Goal: Information Seeking & Learning: Compare options

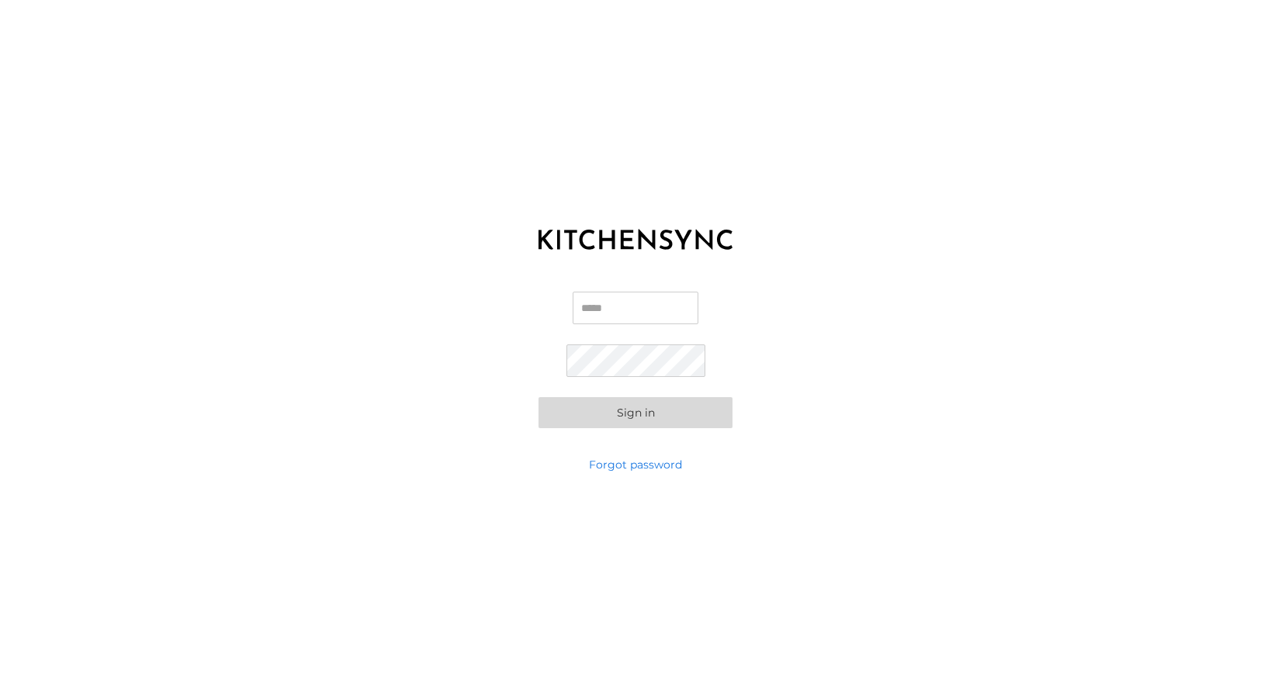
type input "**********"
click at [579, 423] on button "Sign in" at bounding box center [635, 412] width 194 height 31
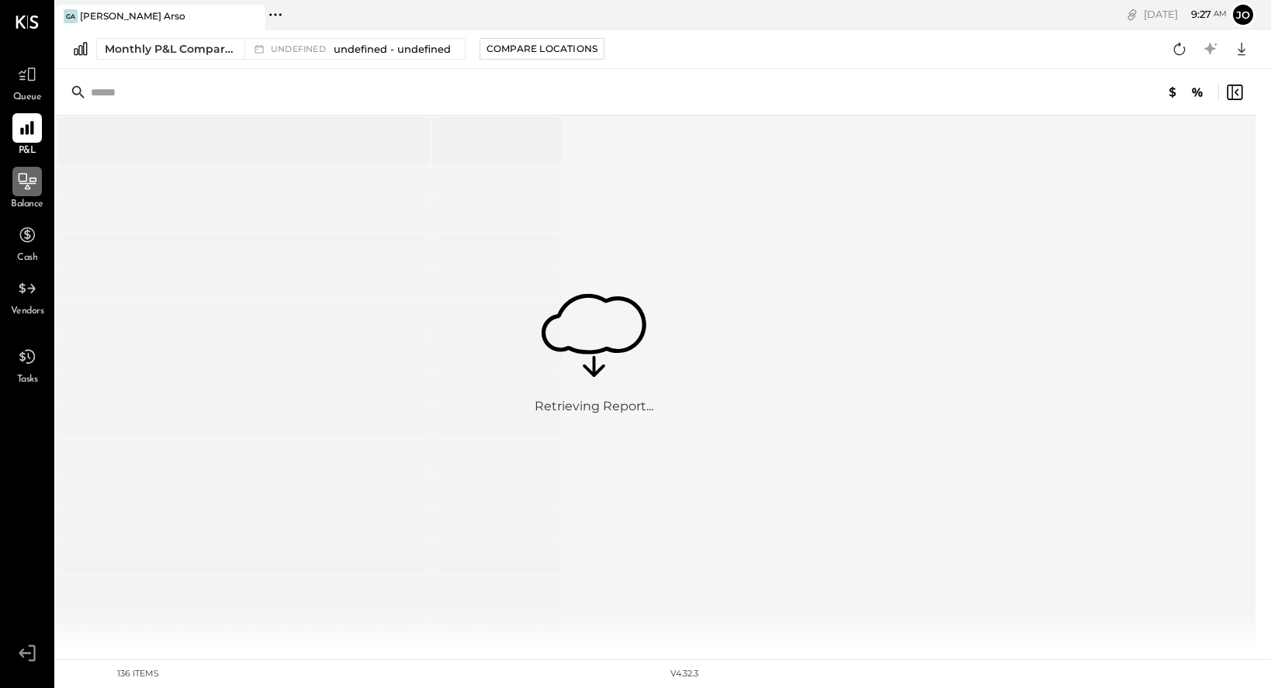
click at [29, 184] on icon at bounding box center [27, 181] width 20 height 20
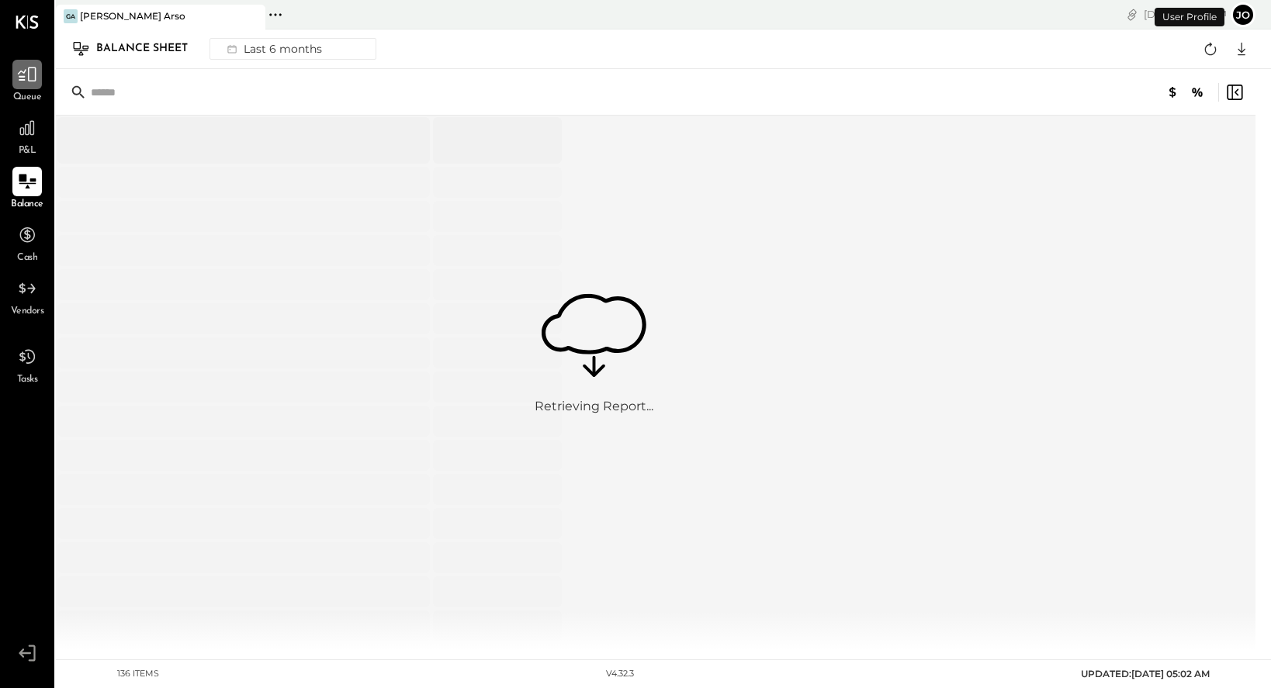
click at [25, 87] on div at bounding box center [26, 74] width 29 height 29
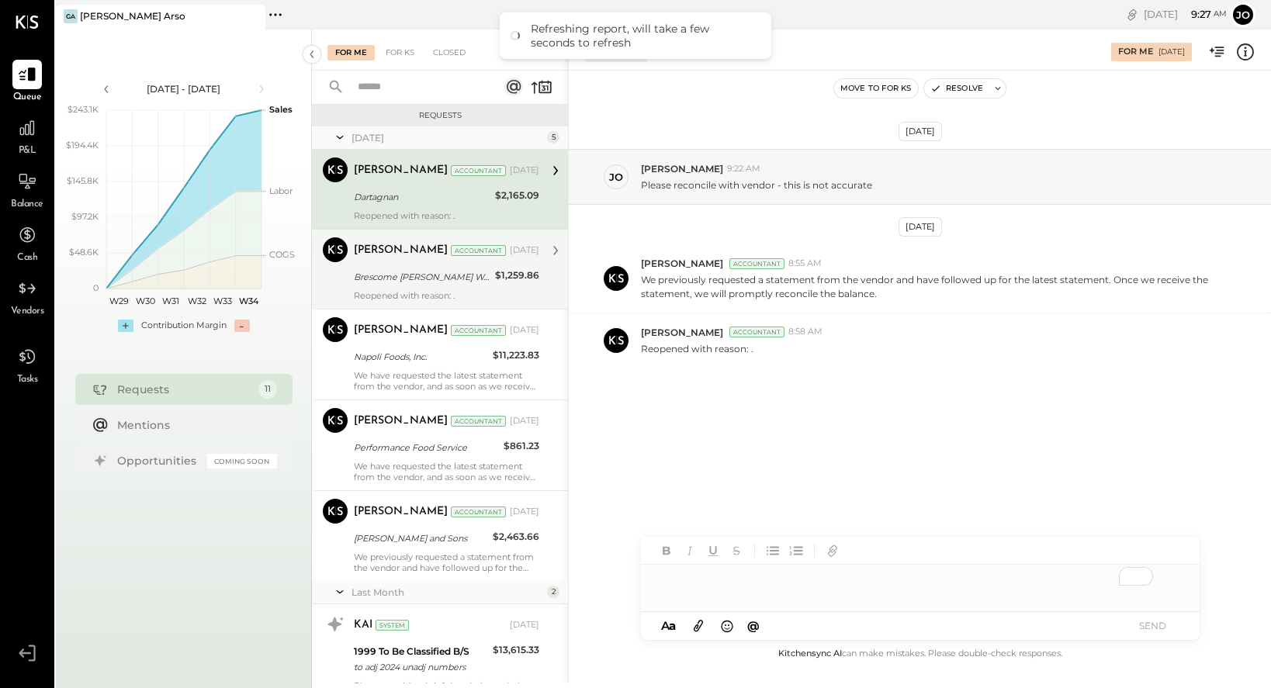
click at [412, 275] on div "Brescome [PERSON_NAME] Worldwide Sterling" at bounding box center [422, 277] width 137 height 16
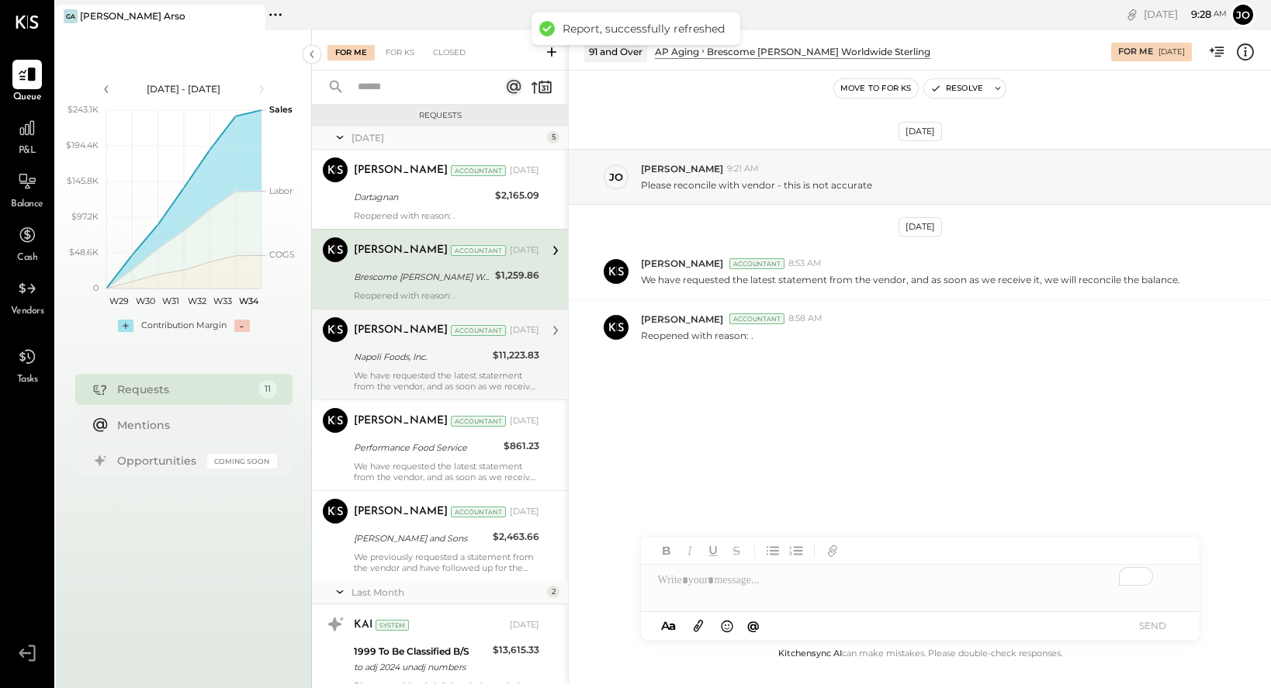
click at [403, 342] on div "[PERSON_NAME] Accountant [DATE]" at bounding box center [446, 330] width 185 height 26
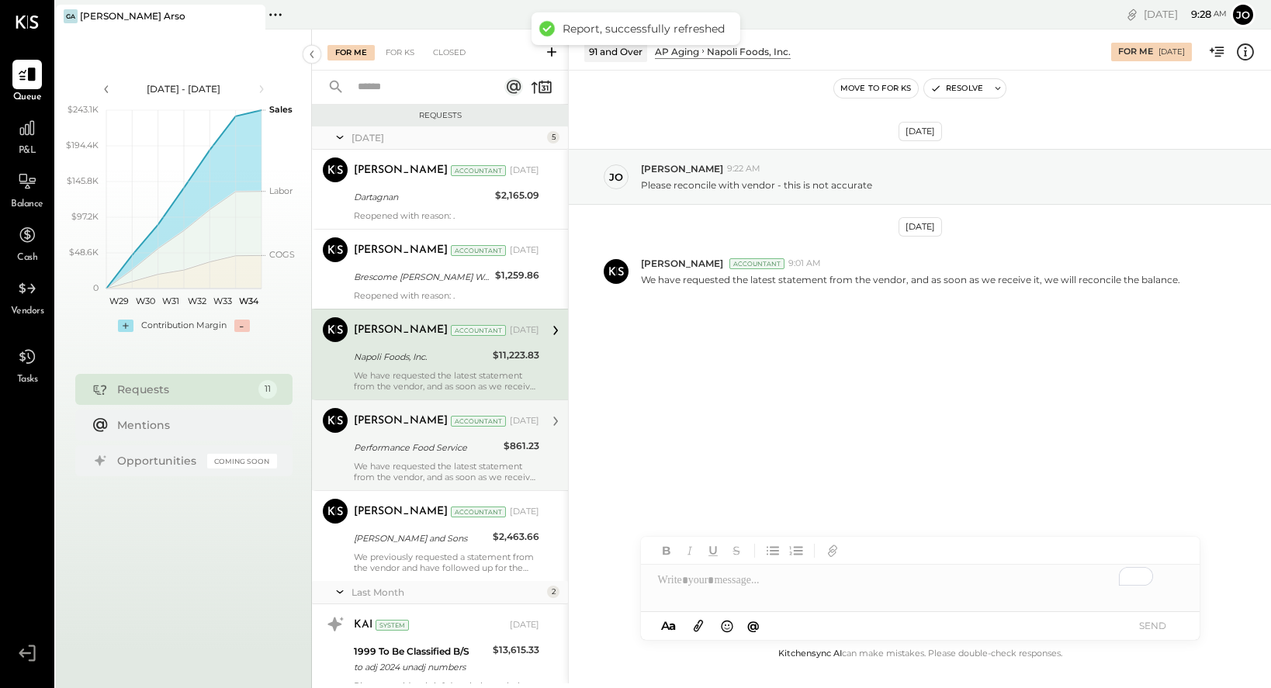
click at [409, 430] on div "[PERSON_NAME] Accountant [DATE]" at bounding box center [446, 421] width 185 height 22
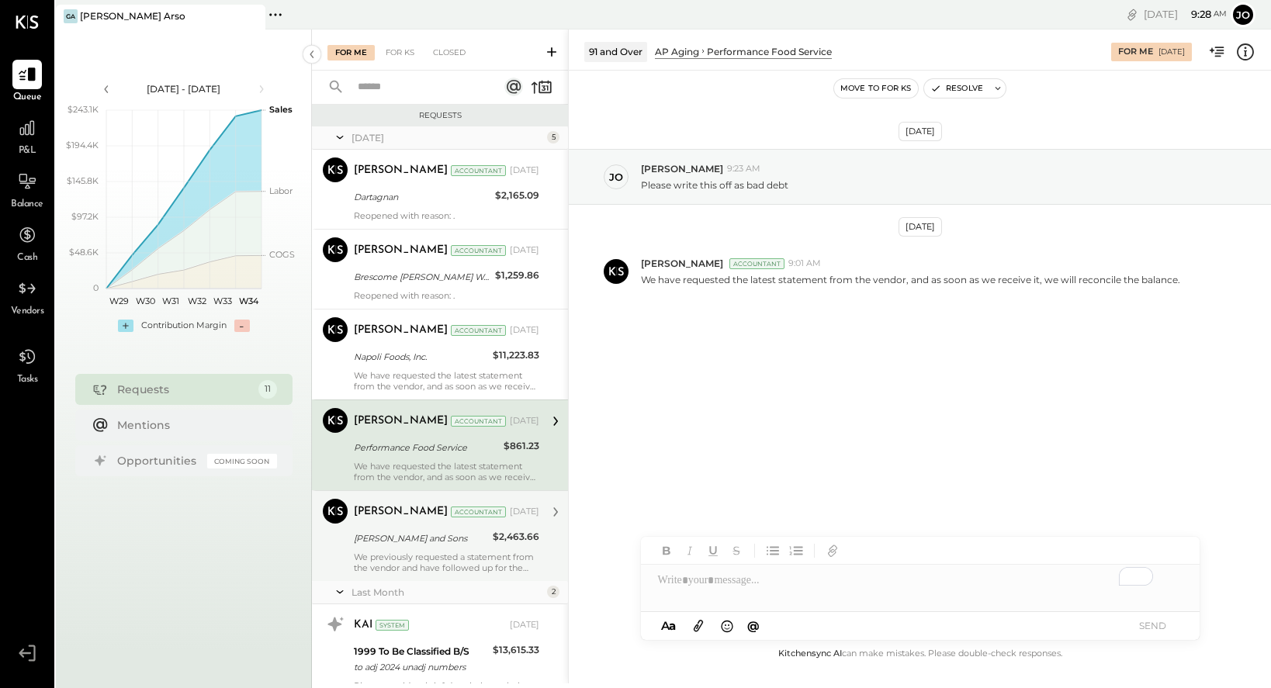
click at [379, 531] on div "[PERSON_NAME] and Sons" at bounding box center [421, 539] width 134 height 16
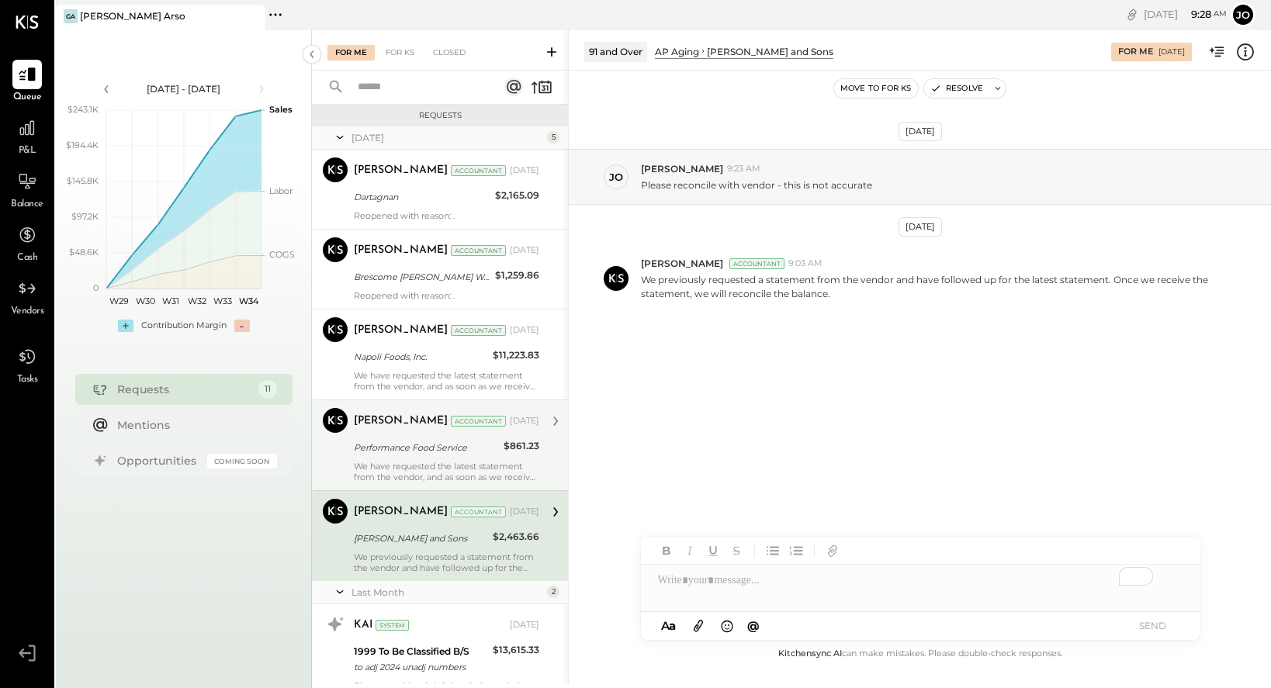
click at [393, 437] on div "[PERSON_NAME] Accountant [DATE] Performance Food Service $861.23 We have reques…" at bounding box center [446, 445] width 185 height 74
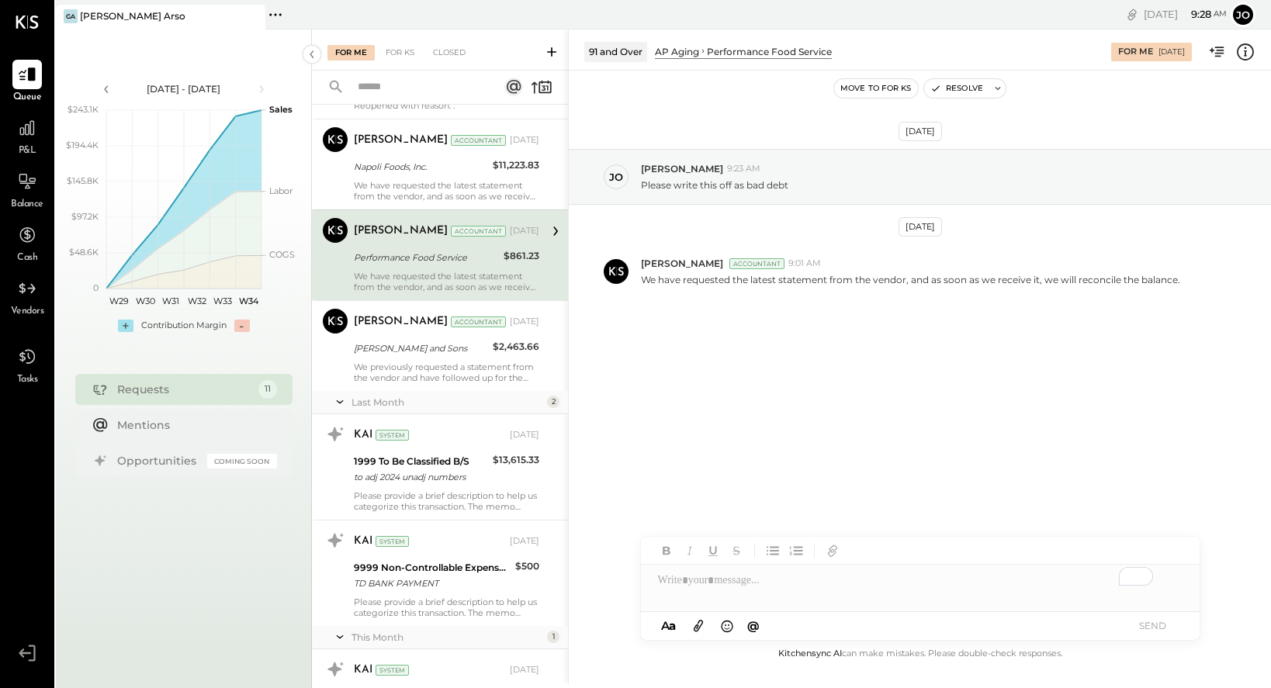
scroll to position [253, 0]
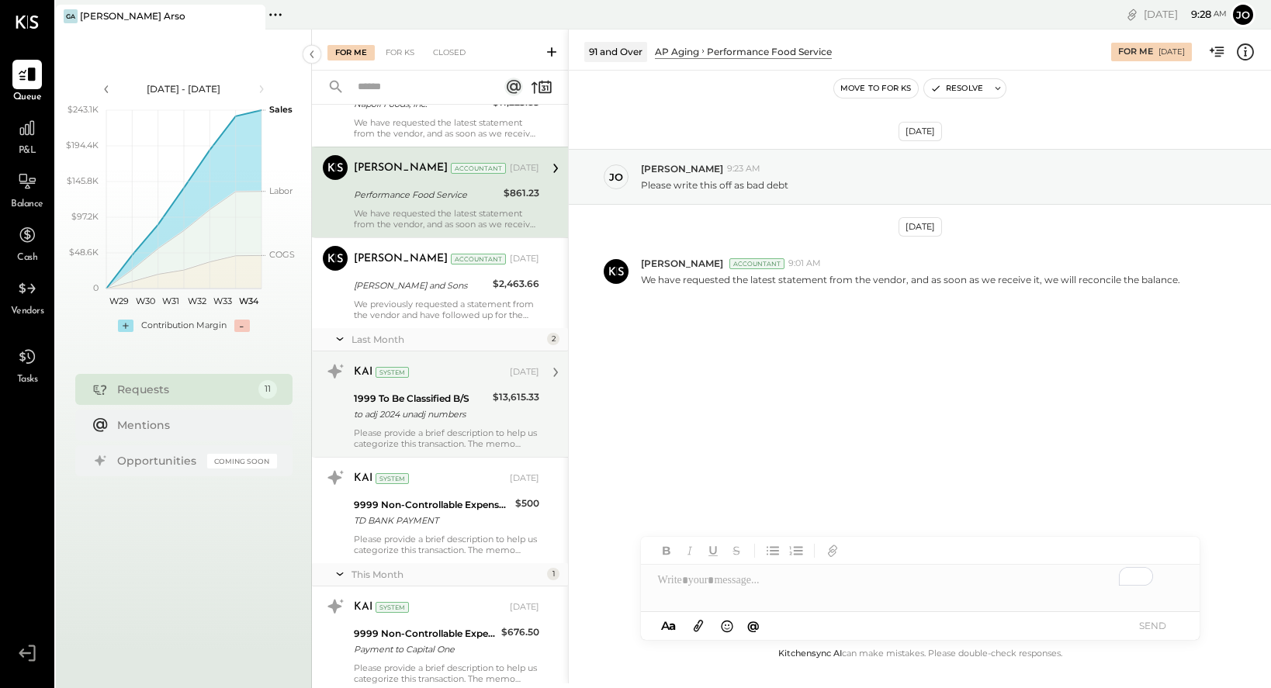
click at [425, 410] on div "to adj 2024 unadj numbers" at bounding box center [421, 415] width 134 height 16
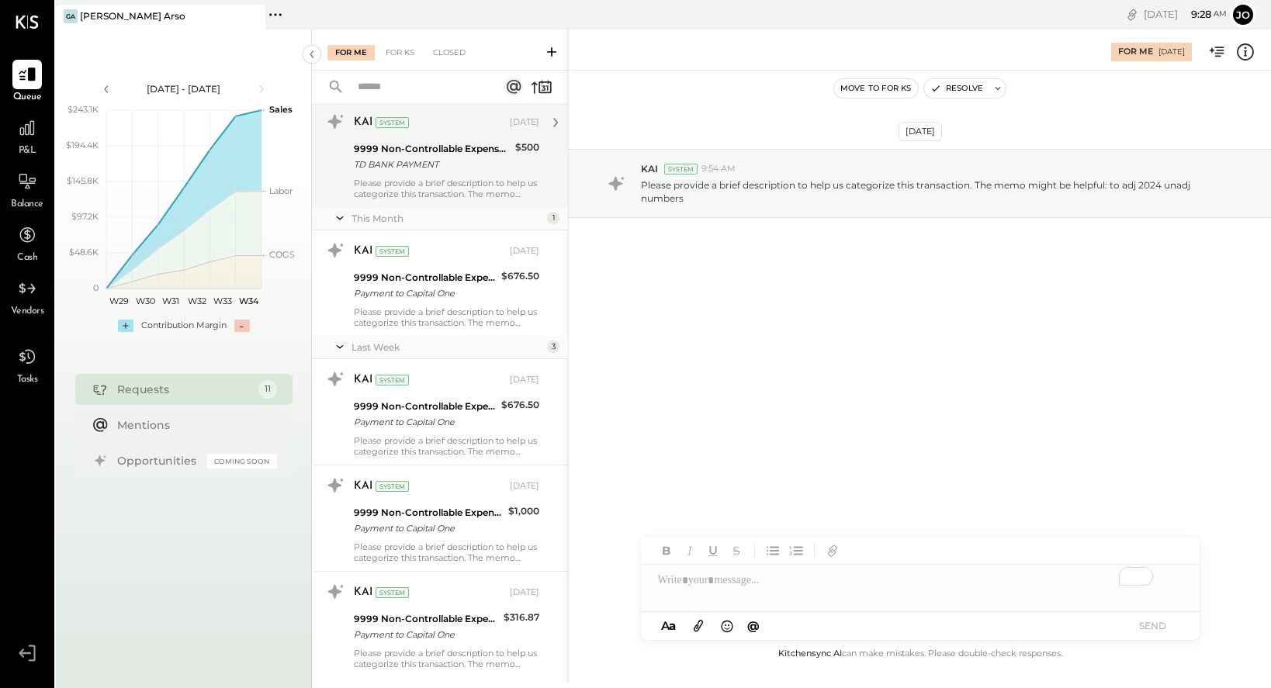
scroll to position [645, 0]
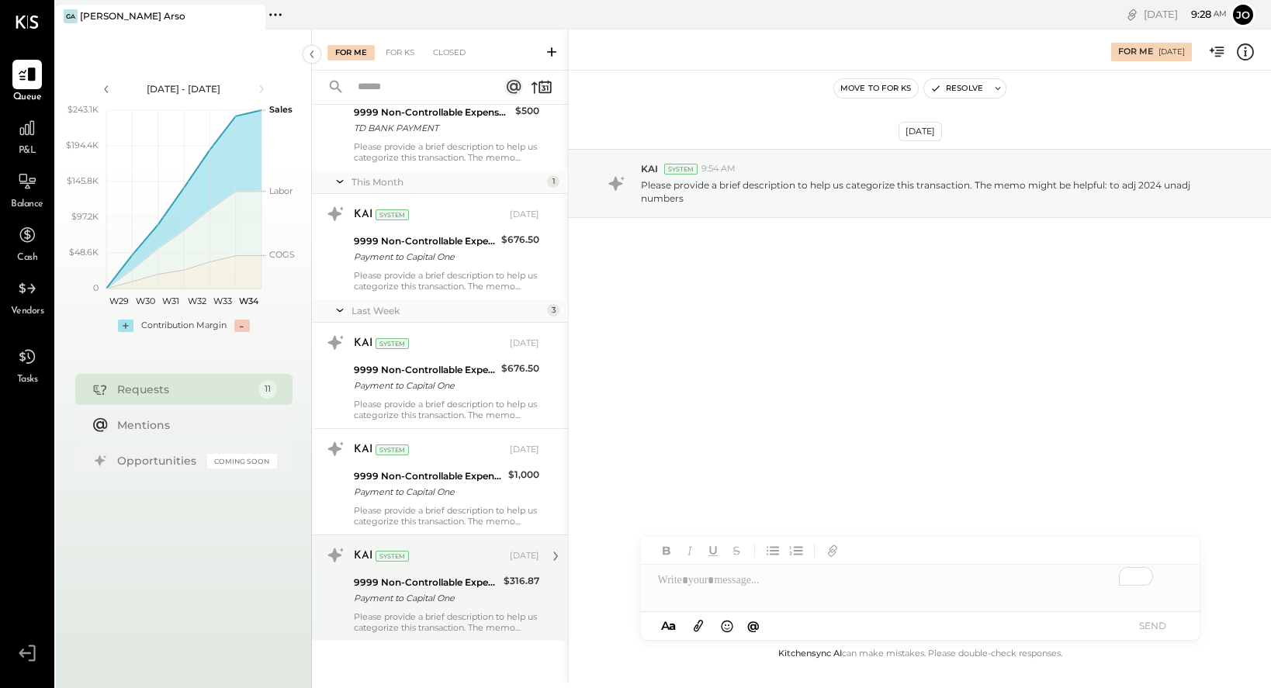
click at [465, 582] on div "9999 Non-Controllable Expenses:Other Income and Expenses:To Be Classified P&L" at bounding box center [426, 583] width 145 height 16
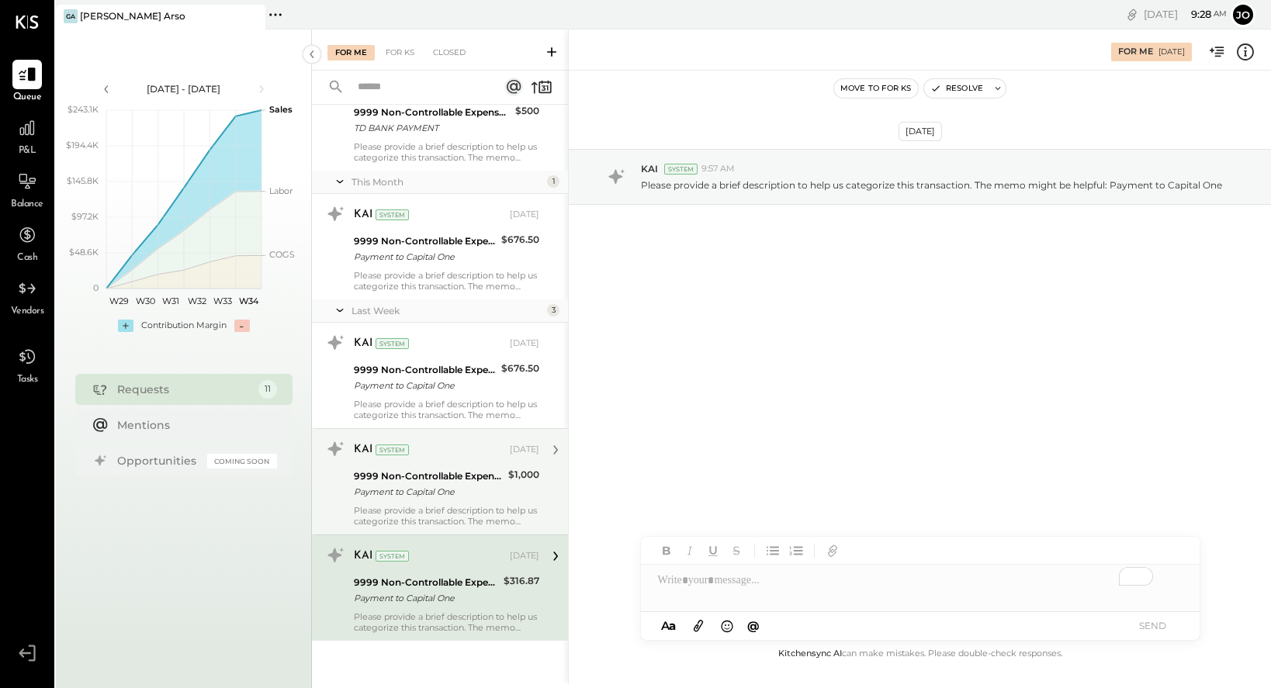
click at [431, 474] on div "9999 Non-Controllable Expenses:Other Income and Expenses:To Be Classified P&L" at bounding box center [429, 477] width 150 height 16
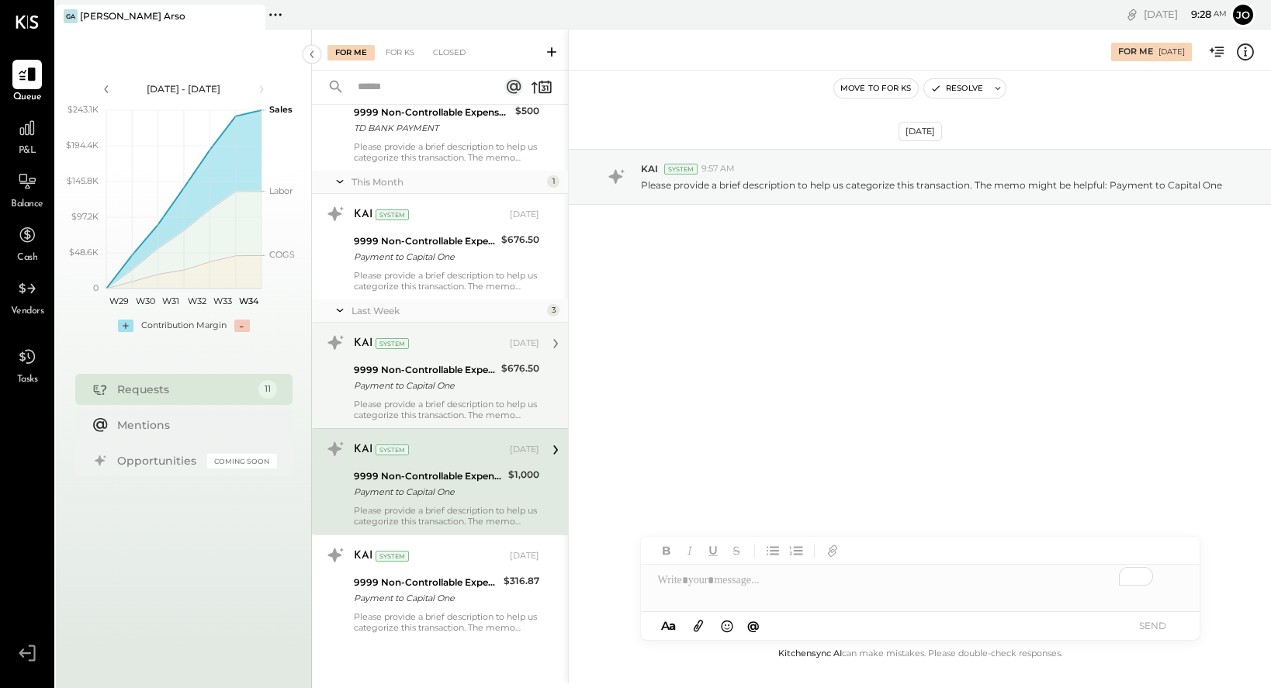
click at [428, 382] on div "Payment to Capital One" at bounding box center [425, 386] width 143 height 16
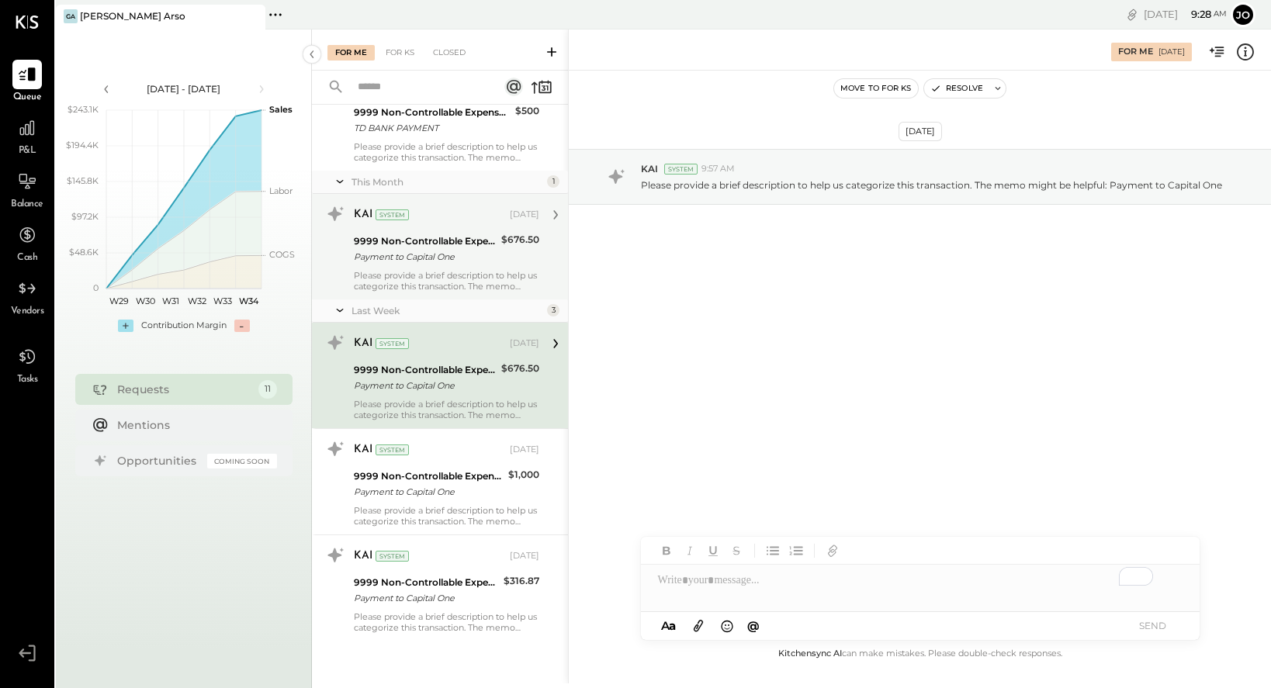
click at [427, 267] on div "KAI System [DATE] 9999 Non-Controllable Expenses:Other Income and Expenses:To B…" at bounding box center [446, 247] width 185 height 90
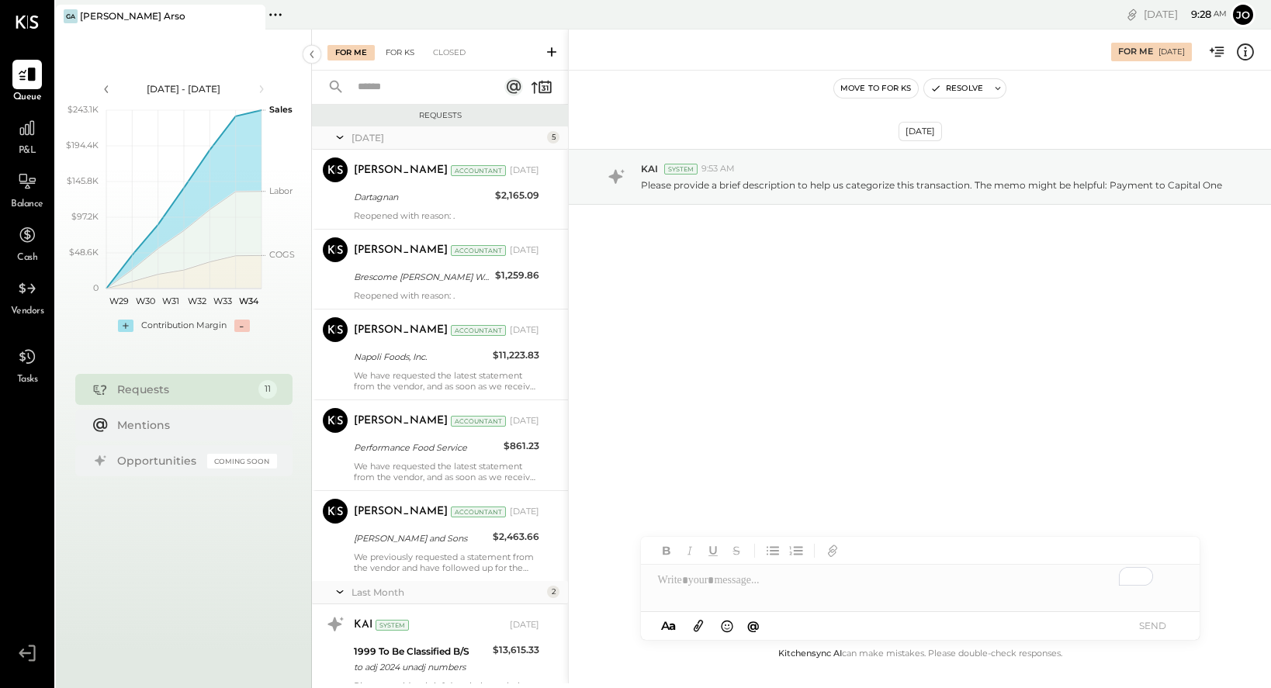
click at [407, 53] on div "For KS" at bounding box center [400, 53] width 44 height 16
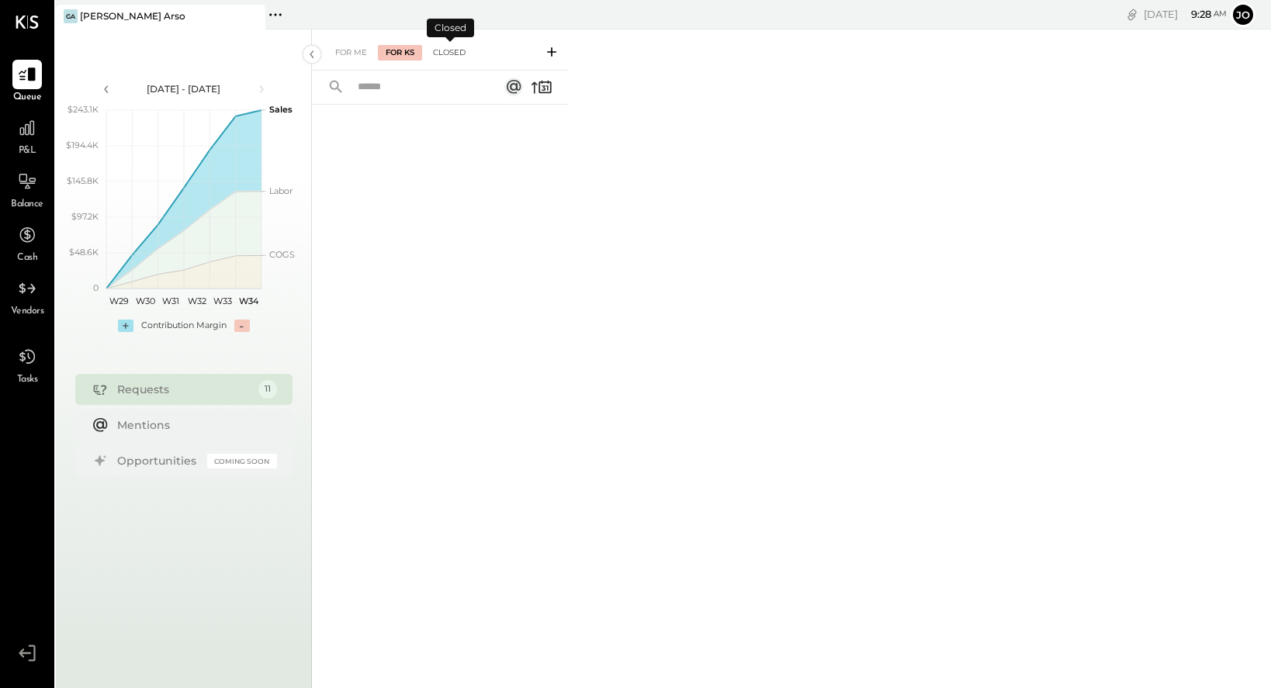
click at [456, 55] on div "Closed" at bounding box center [449, 53] width 48 height 16
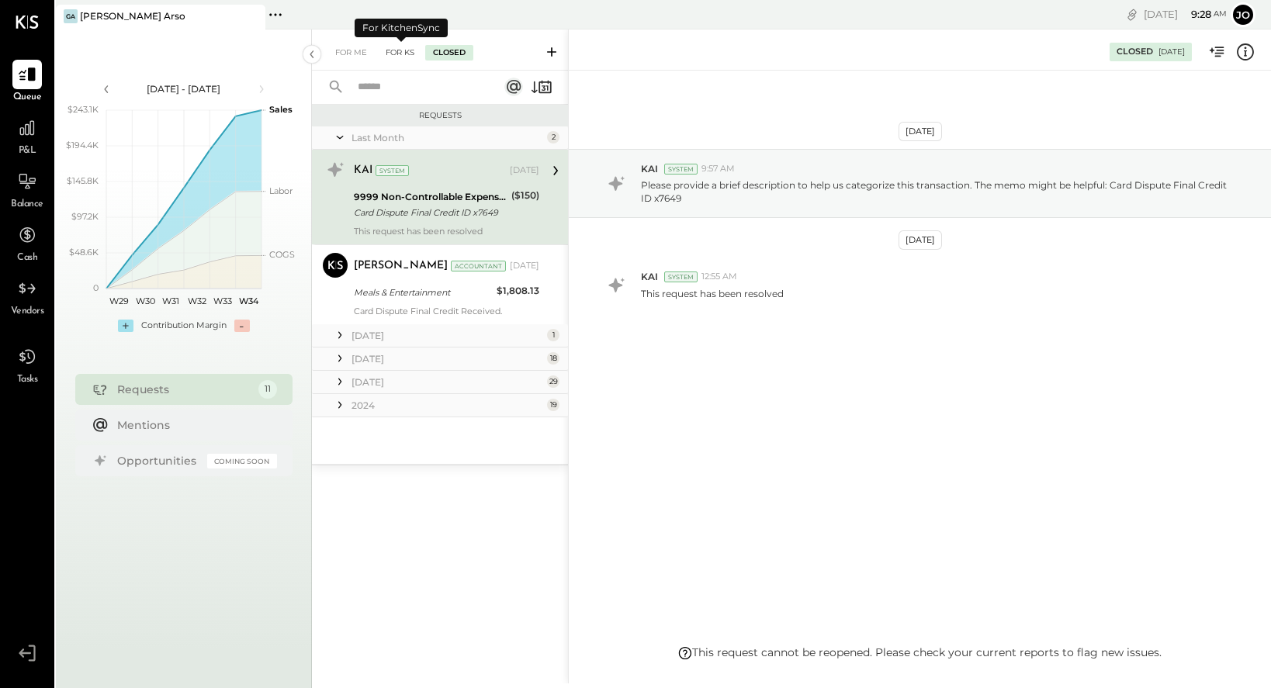
click at [400, 53] on div "For KS" at bounding box center [400, 53] width 44 height 16
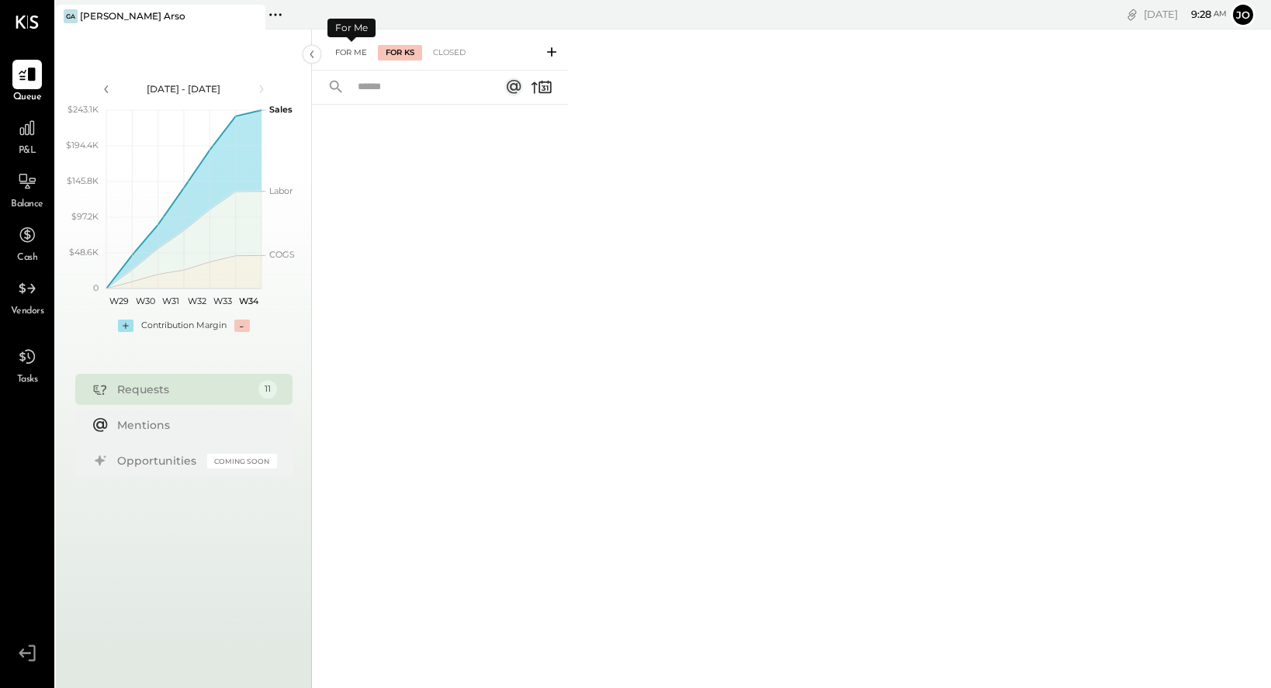
click at [341, 52] on div "For Me" at bounding box center [350, 53] width 47 height 16
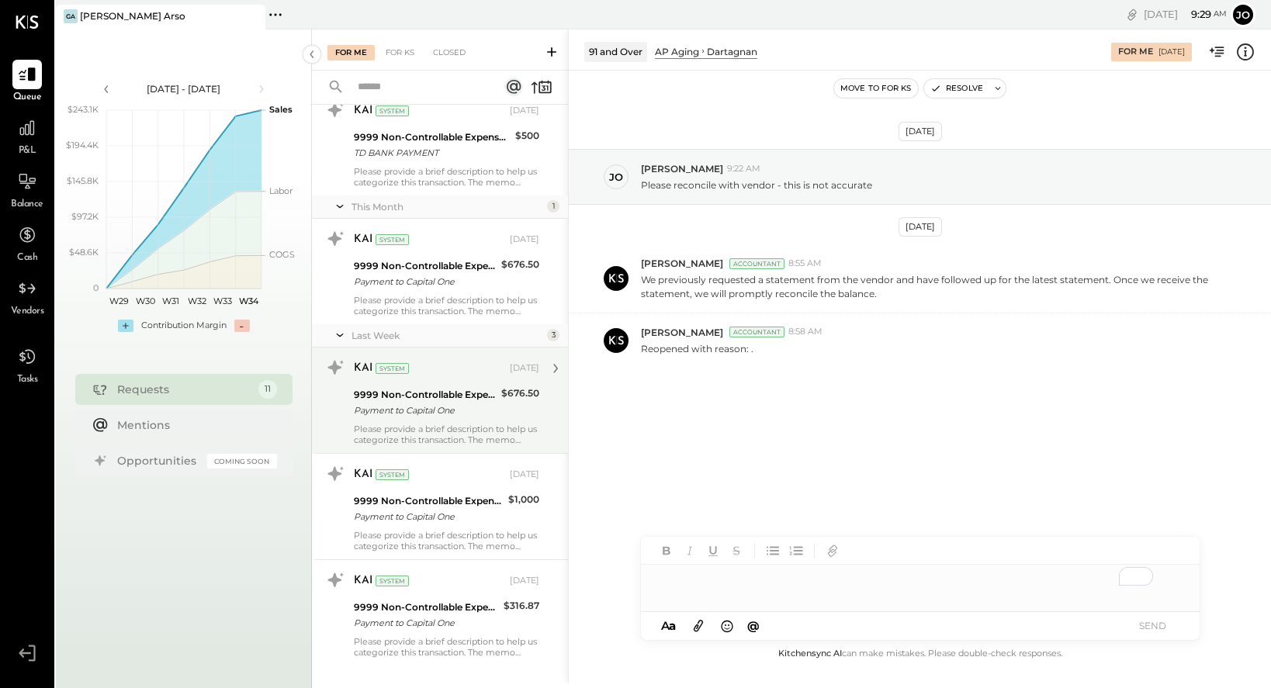
scroll to position [557, 0]
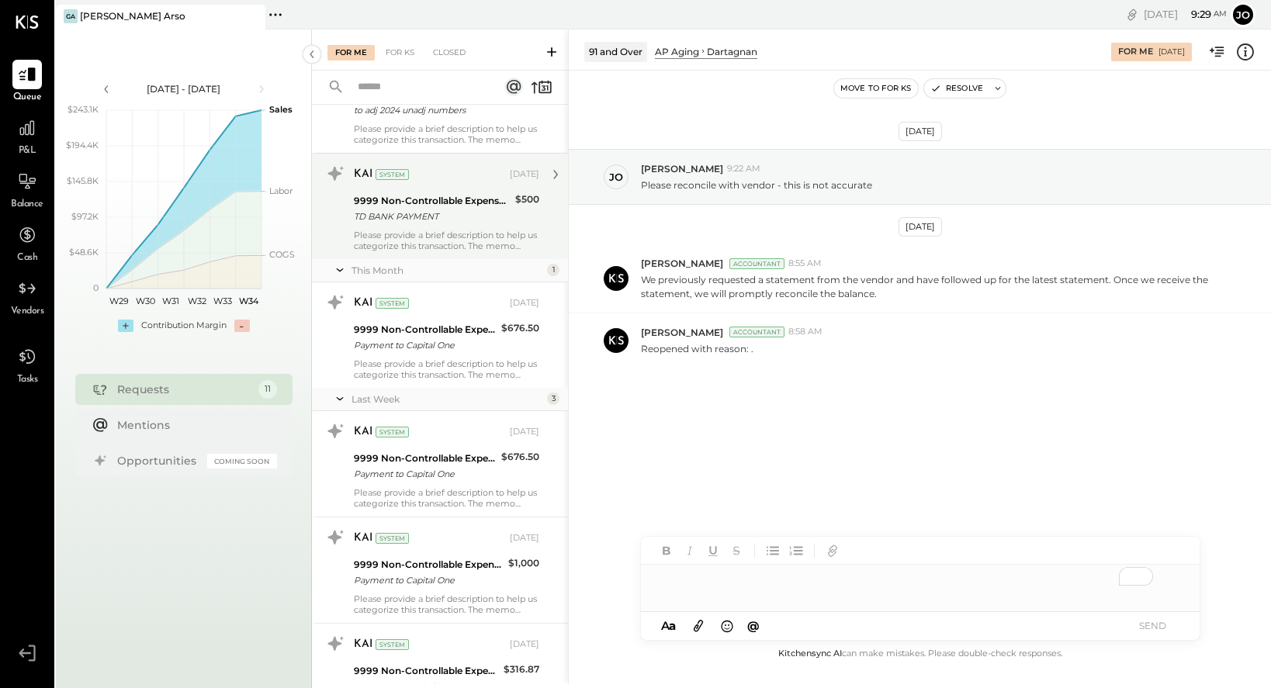
click at [450, 219] on div "TD BANK PAYMENT" at bounding box center [432, 217] width 157 height 16
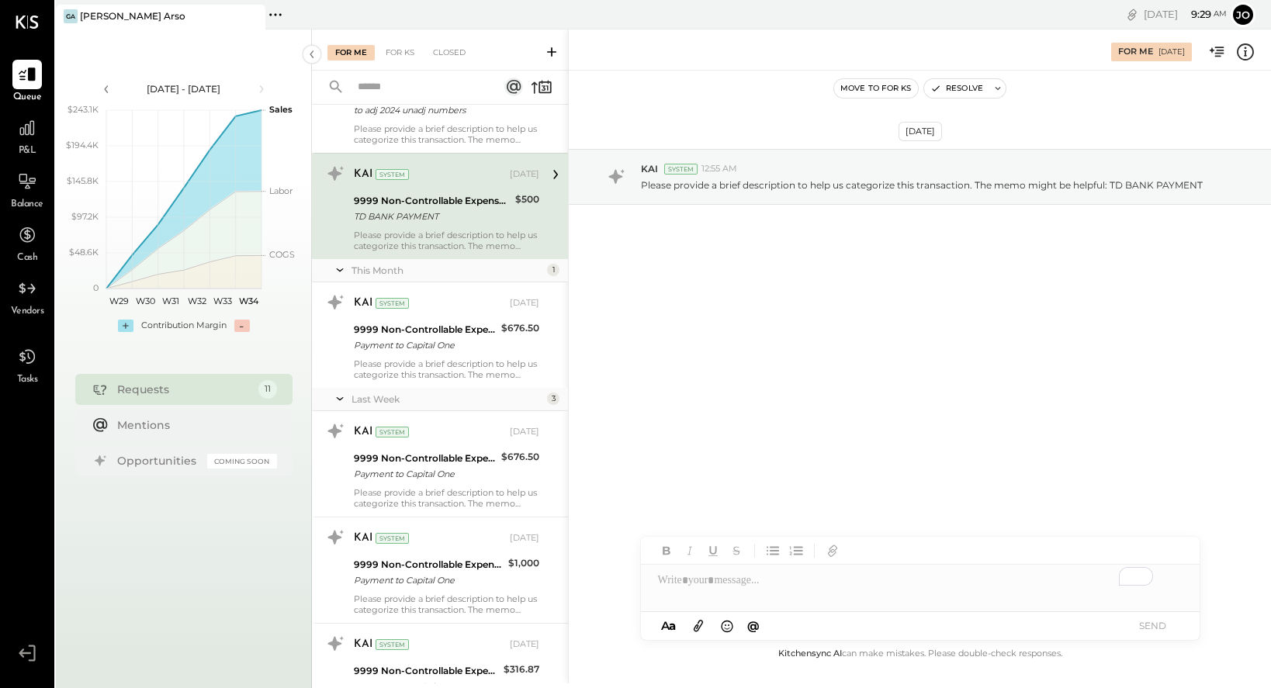
click at [764, 582] on div "To enrich screen reader interactions, please activate Accessibility in Grammarl…" at bounding box center [920, 580] width 559 height 31
click at [1134, 620] on button "SEND" at bounding box center [1153, 625] width 62 height 21
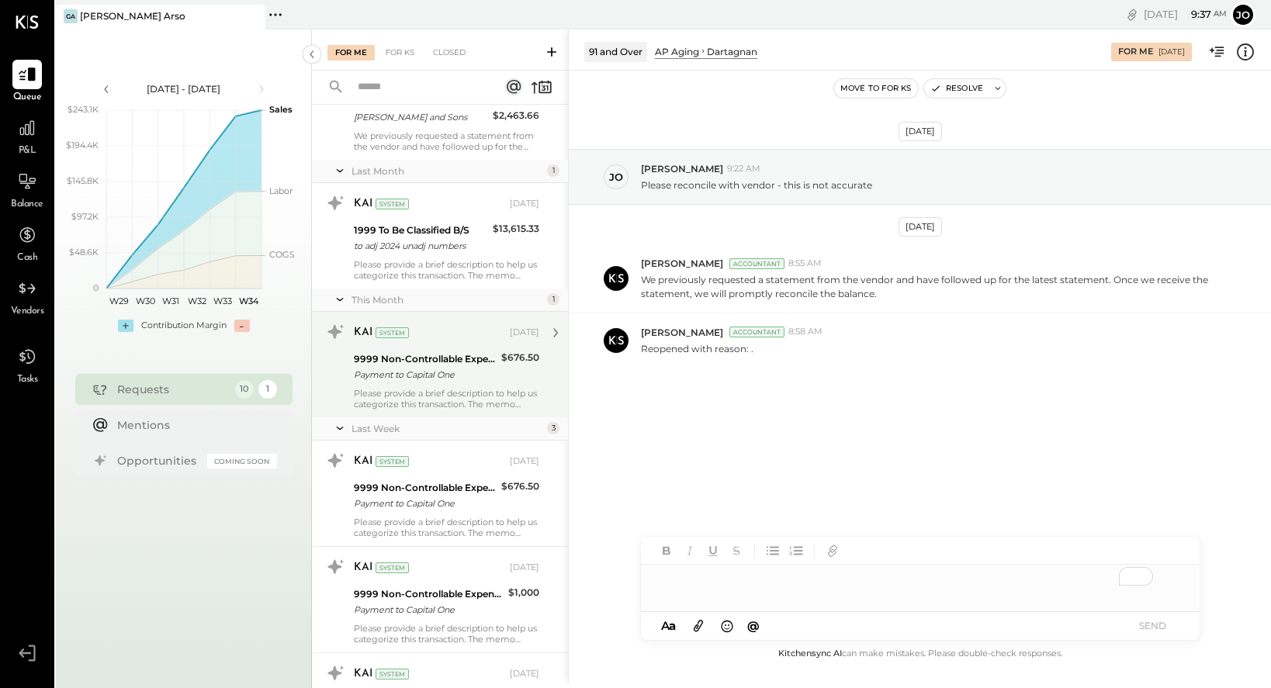
scroll to position [413, 0]
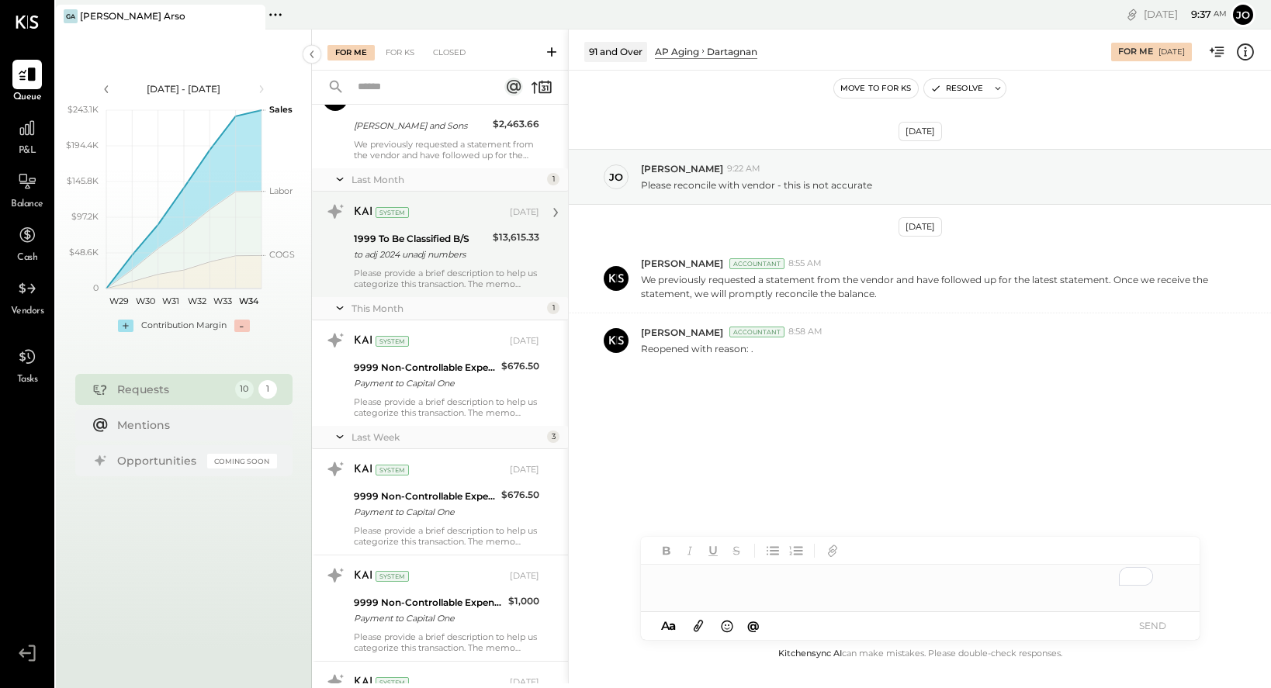
click at [423, 270] on div "Please provide a brief description to help us categorize this transaction. The …" at bounding box center [446, 279] width 185 height 22
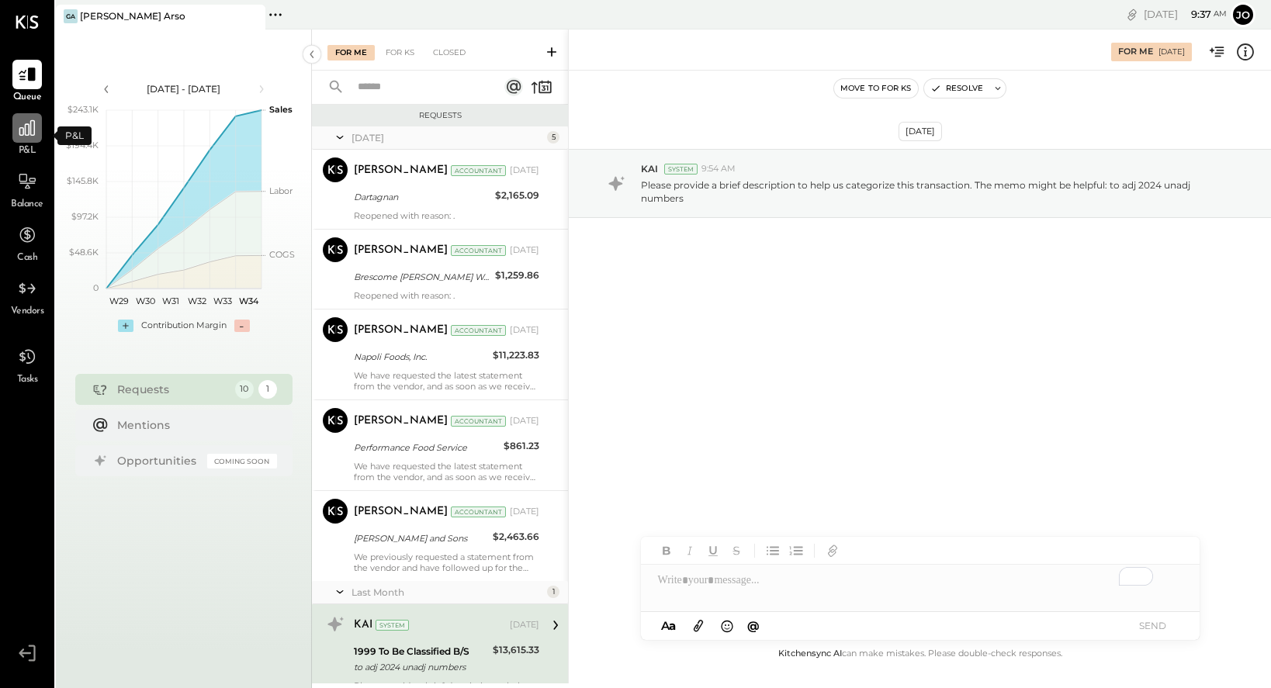
click at [22, 134] on icon at bounding box center [27, 128] width 16 height 16
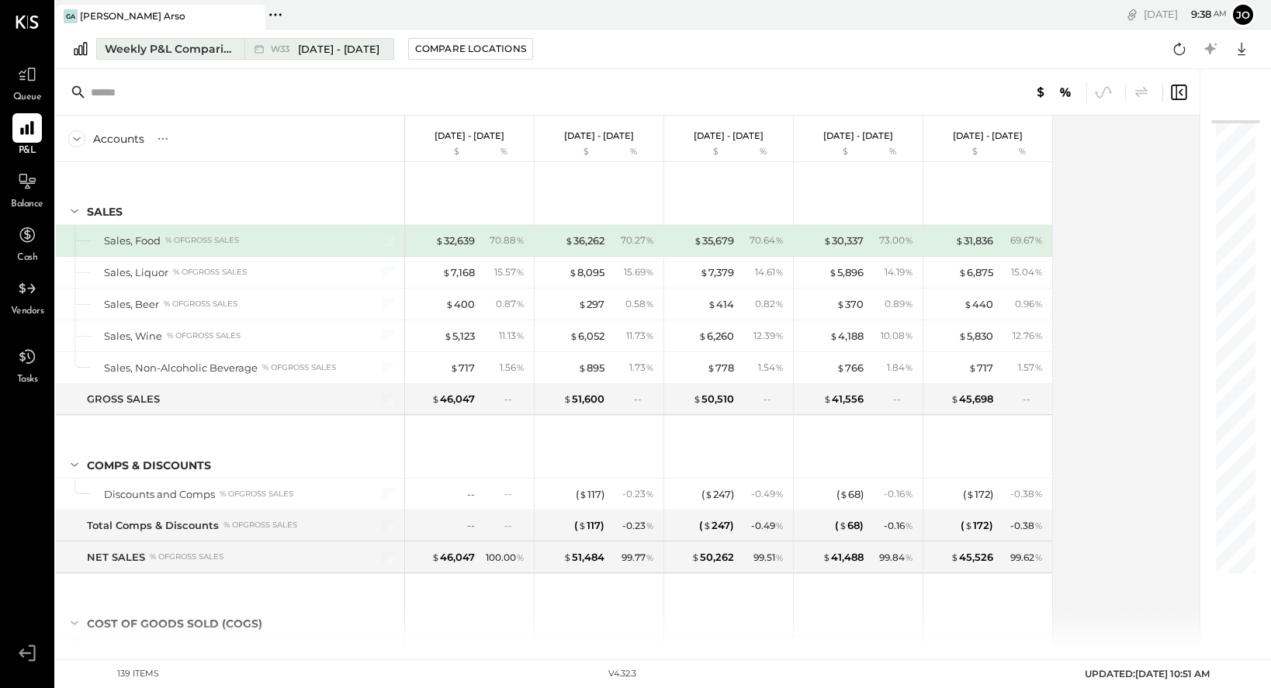
click at [170, 50] on div "Weekly P&L Comparison" at bounding box center [170, 49] width 130 height 16
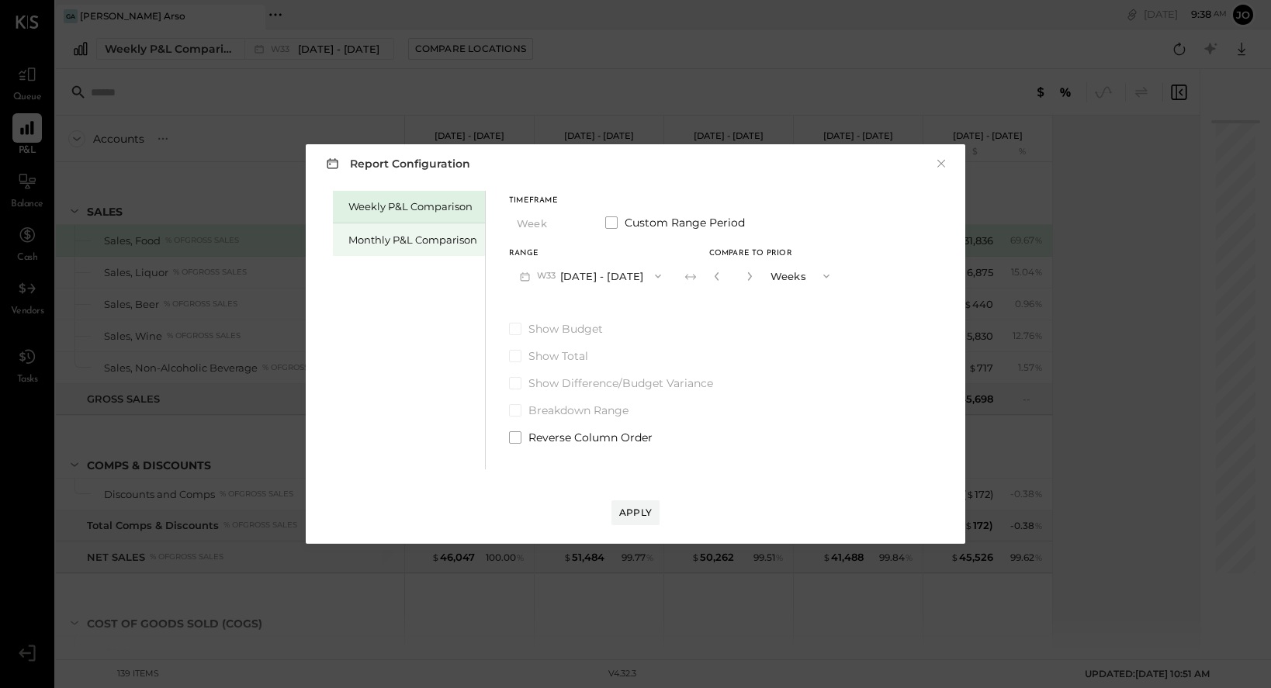
click at [409, 237] on div "Monthly P&L Comparison" at bounding box center [412, 240] width 129 height 15
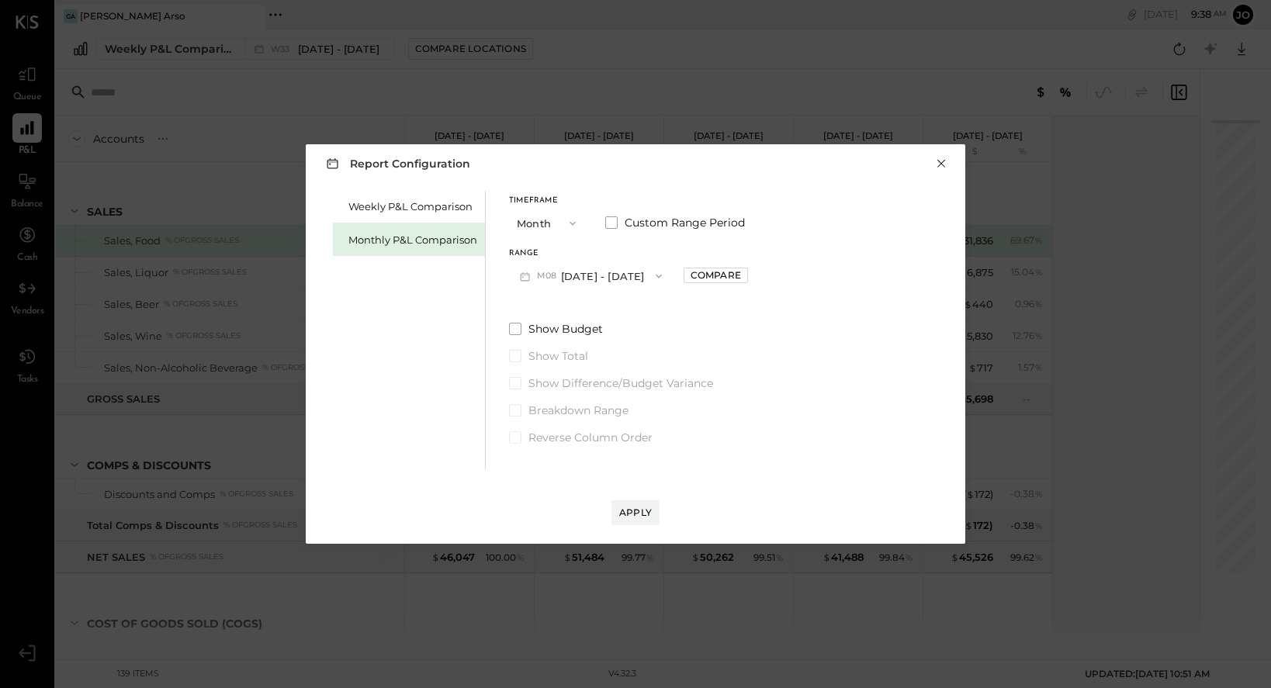
click at [936, 164] on button "×" at bounding box center [941, 164] width 14 height 16
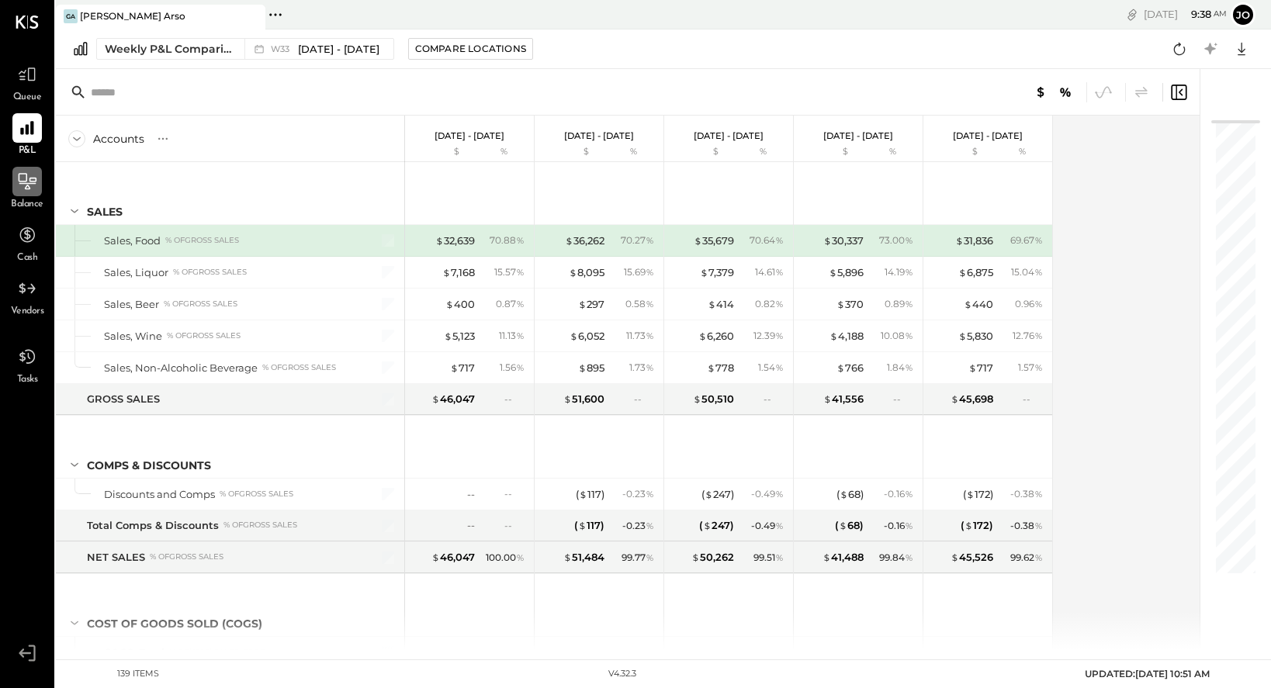
click at [24, 195] on div at bounding box center [26, 181] width 29 height 29
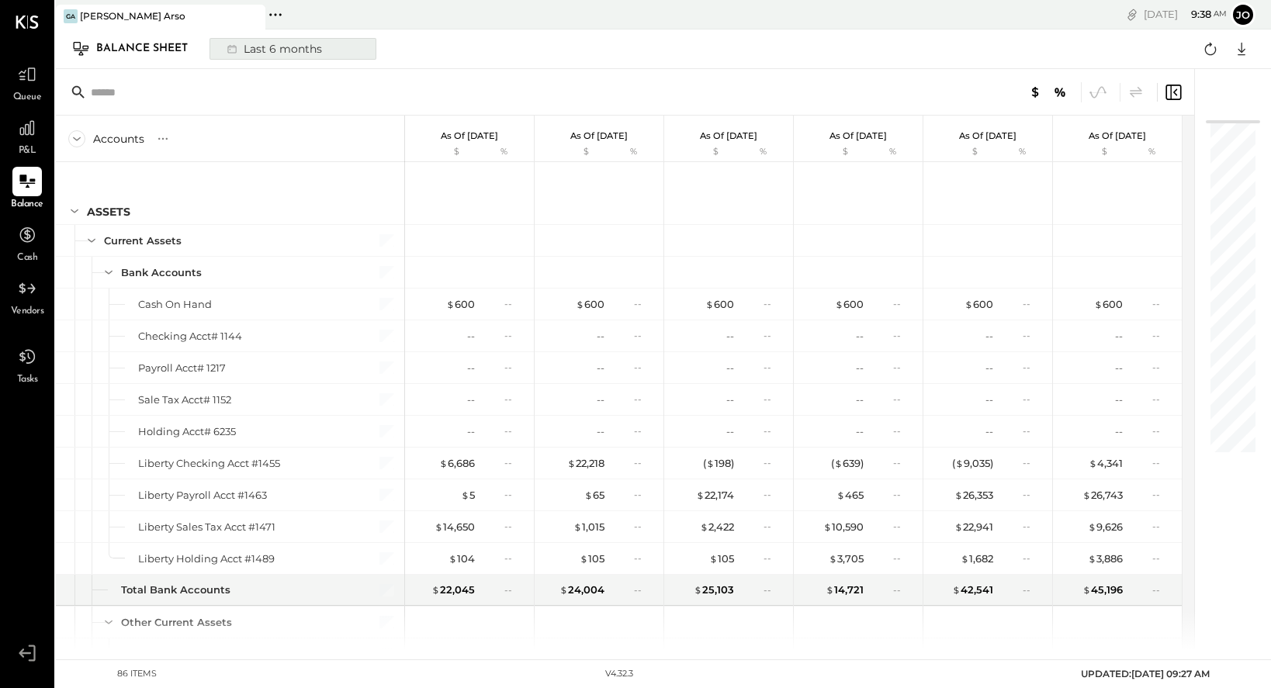
click at [296, 53] on div "Last 6 months" at bounding box center [273, 49] width 110 height 20
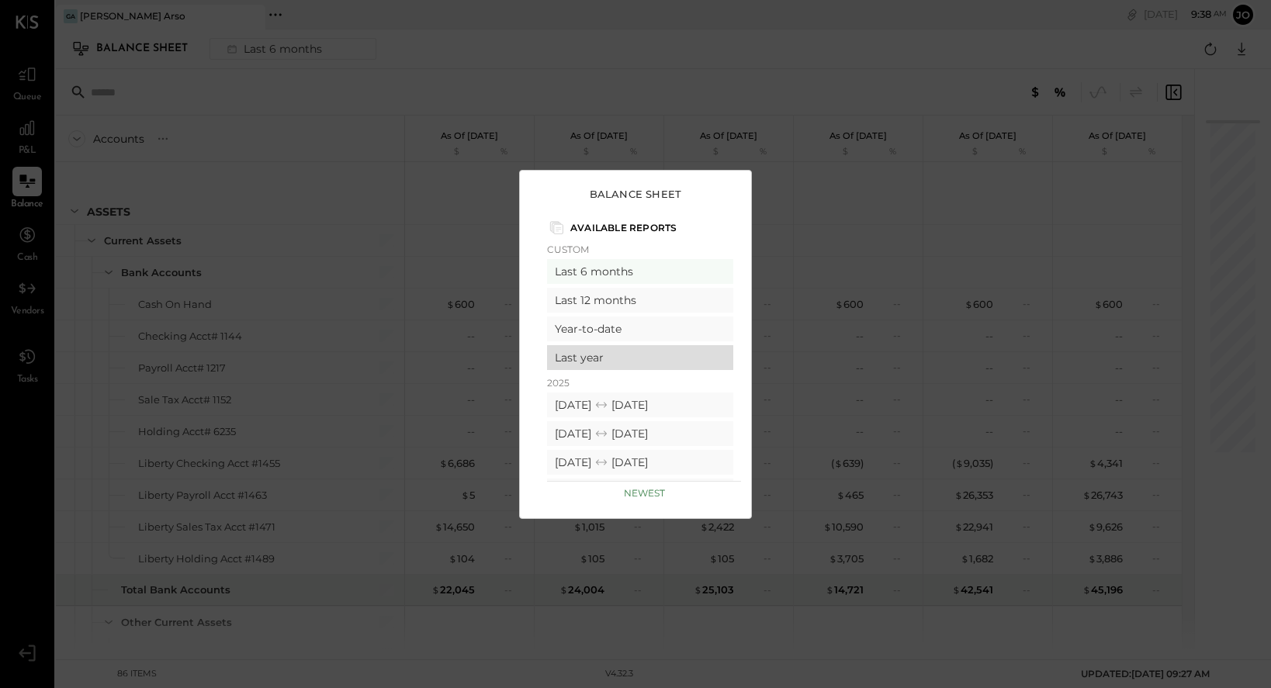
click at [602, 352] on div "Last year" at bounding box center [640, 357] width 186 height 25
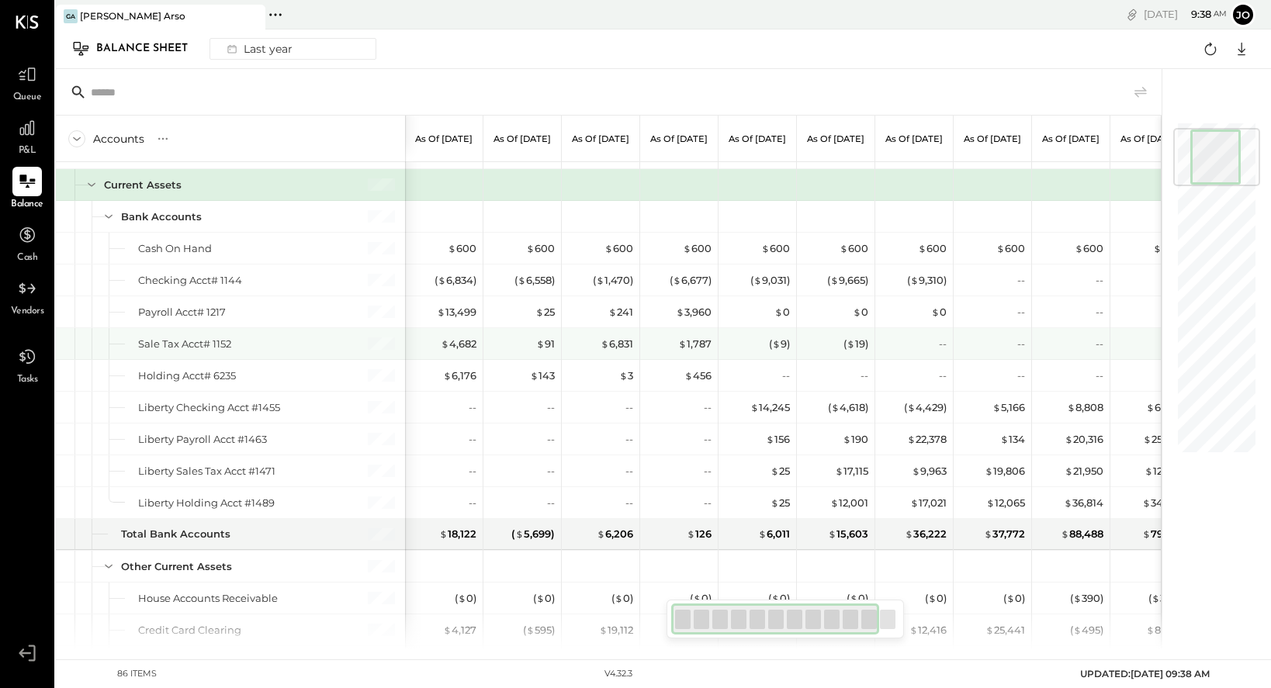
scroll to position [62, 0]
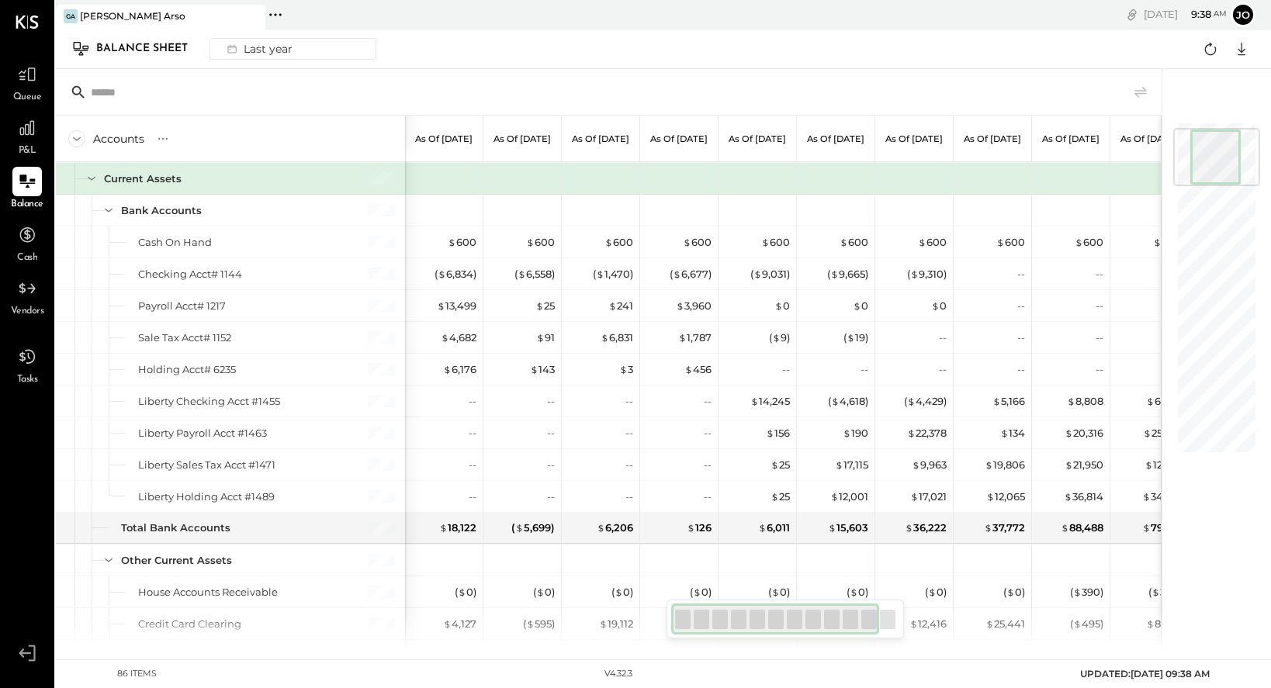
click at [881, 620] on div at bounding box center [888, 619] width 16 height 19
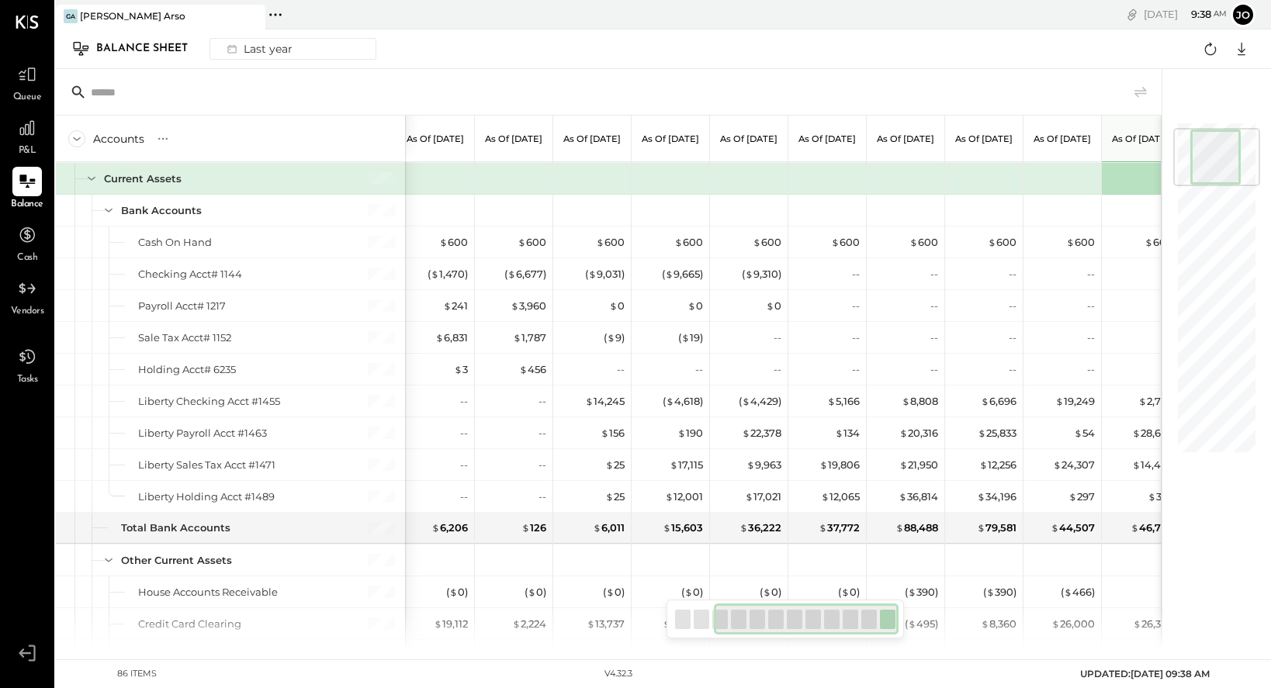
scroll to position [0, 183]
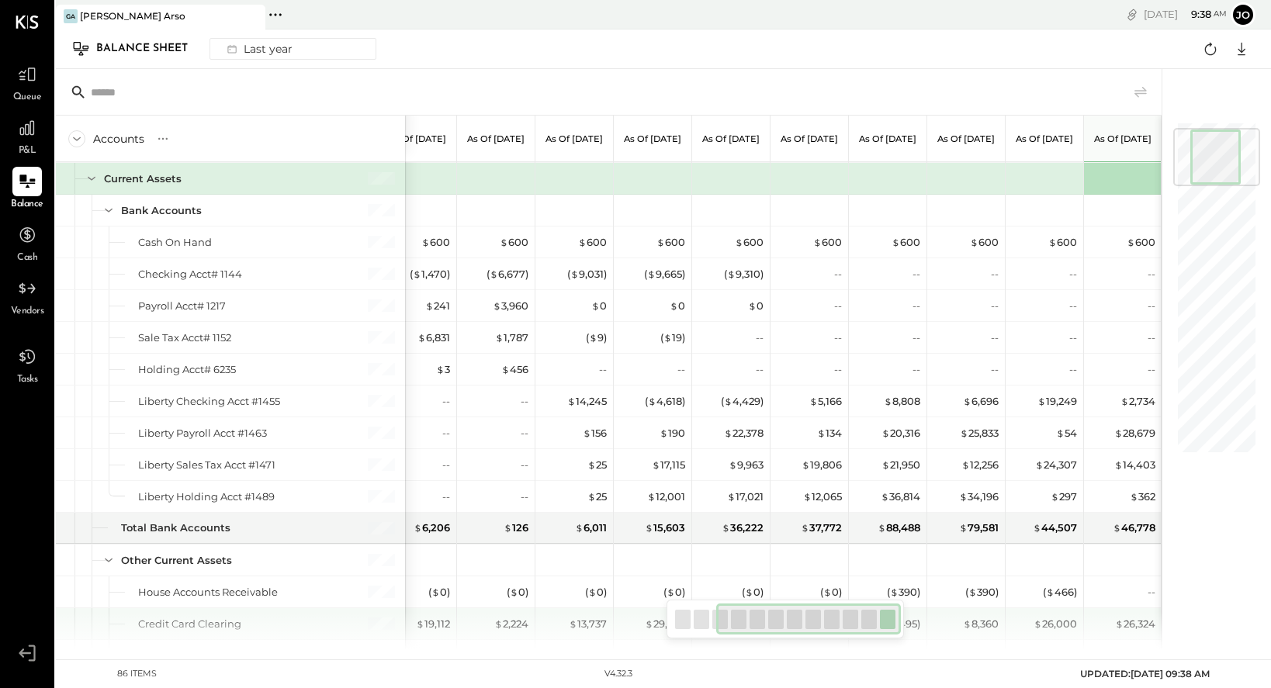
drag, startPoint x: 831, startPoint y: 620, endPoint x: 884, endPoint y: 508, distance: 123.9
click at [929, 624] on div "Accounts S GL As of [DATE] As of [DATE] As of [DATE] As of [DATE] As of [DATE] …" at bounding box center [609, 359] width 1106 height 581
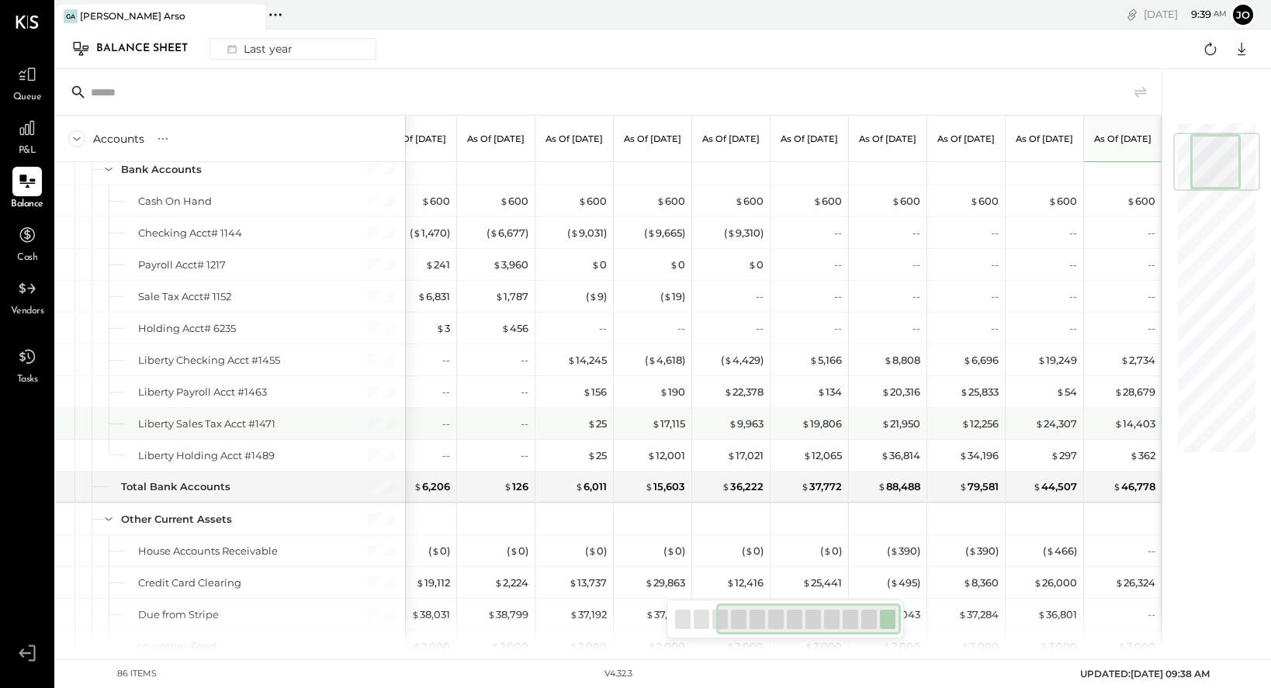
scroll to position [0, 0]
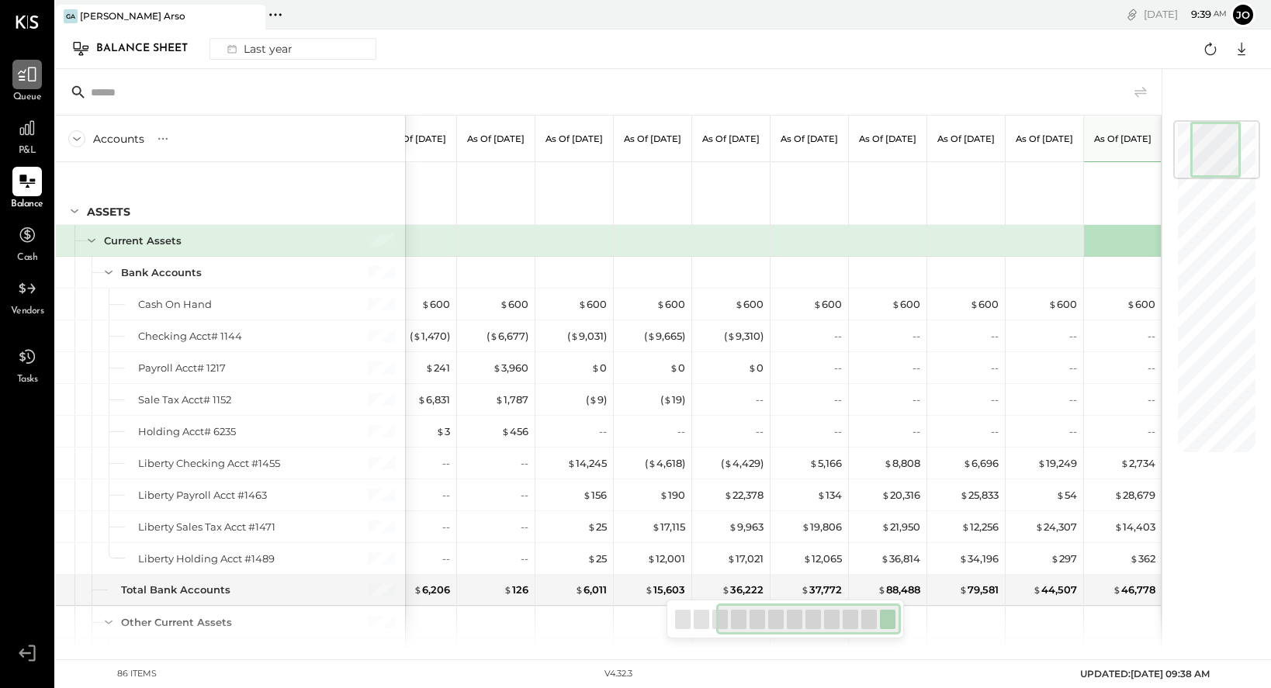
click at [29, 78] on icon at bounding box center [27, 74] width 20 height 20
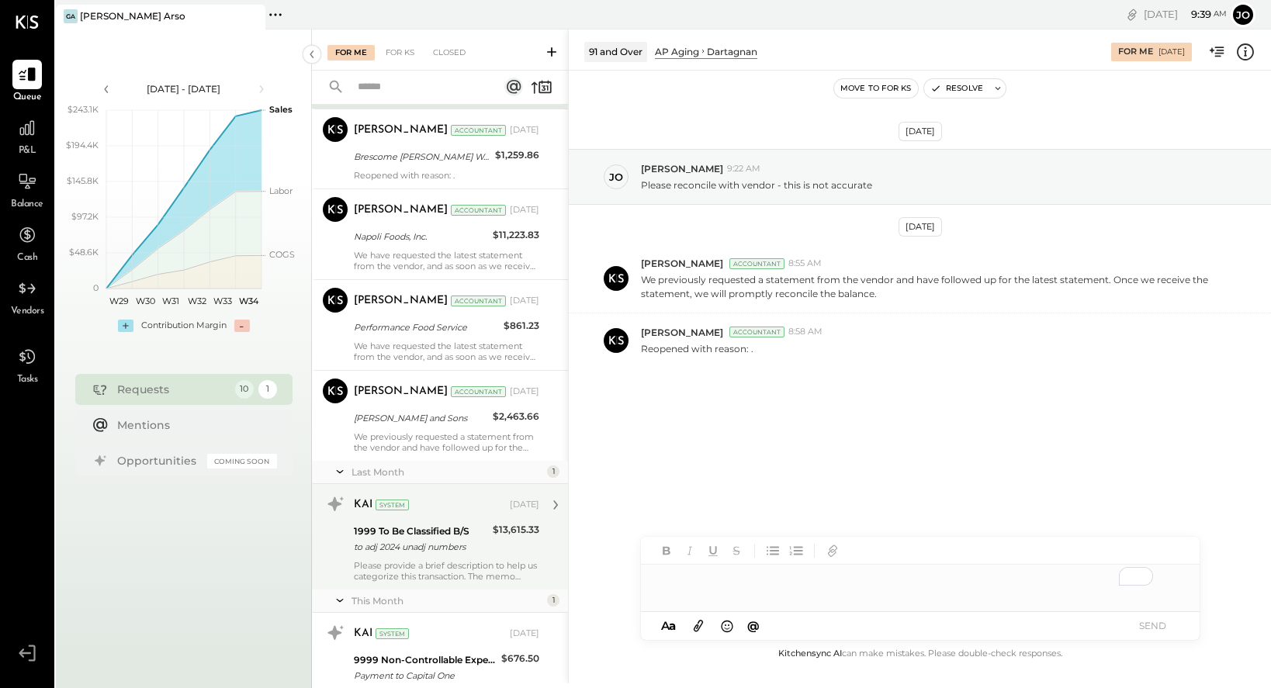
scroll to position [123, 0]
click at [441, 509] on div "KAI System" at bounding box center [430, 502] width 153 height 16
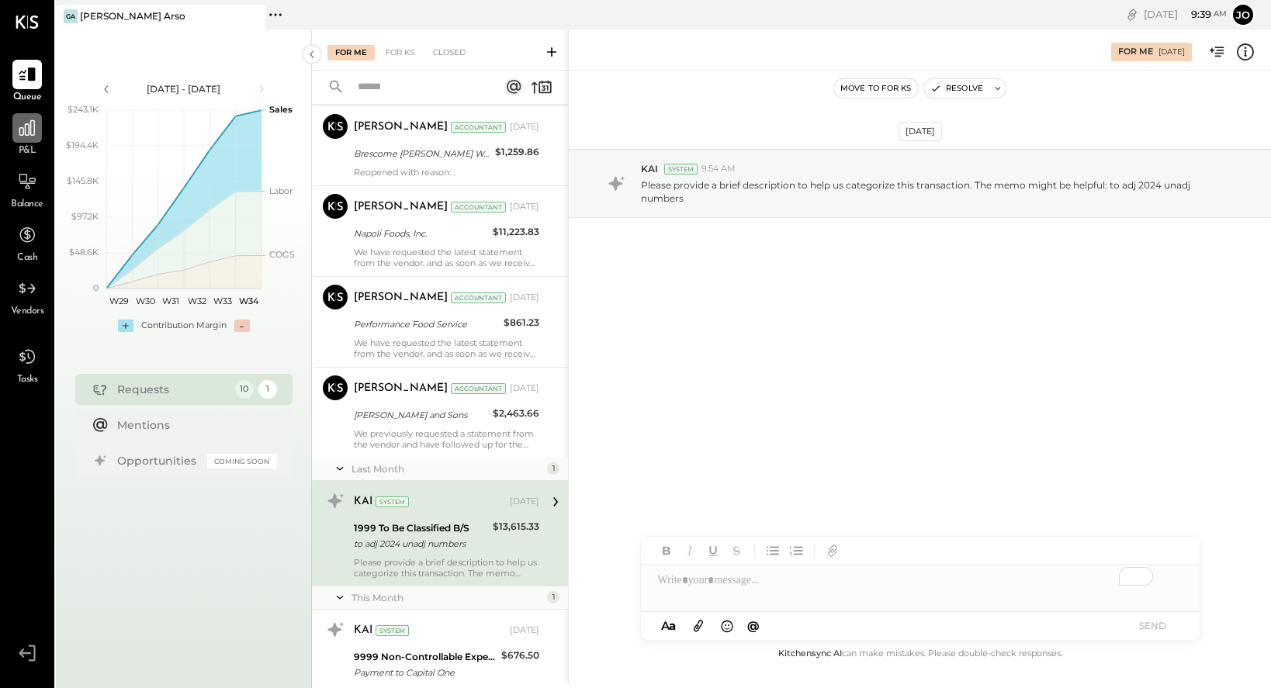
click at [26, 127] on icon at bounding box center [27, 128] width 16 height 16
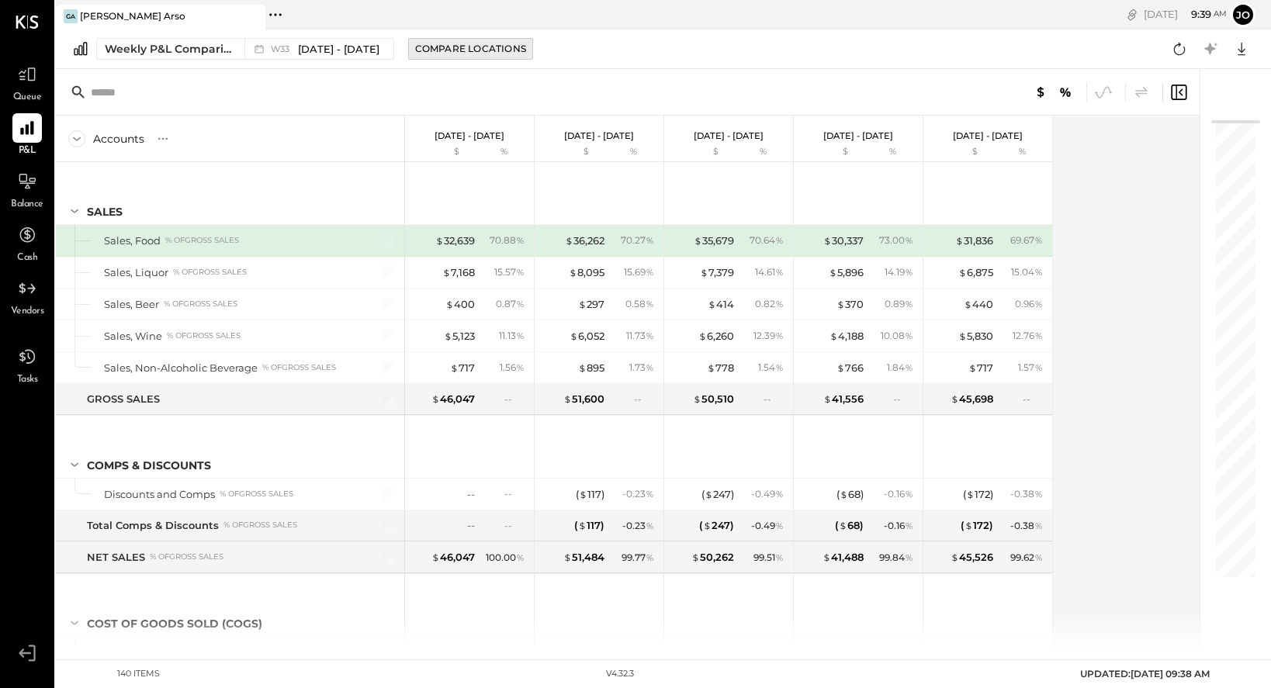
click at [453, 50] on div "Compare Locations" at bounding box center [470, 48] width 111 height 13
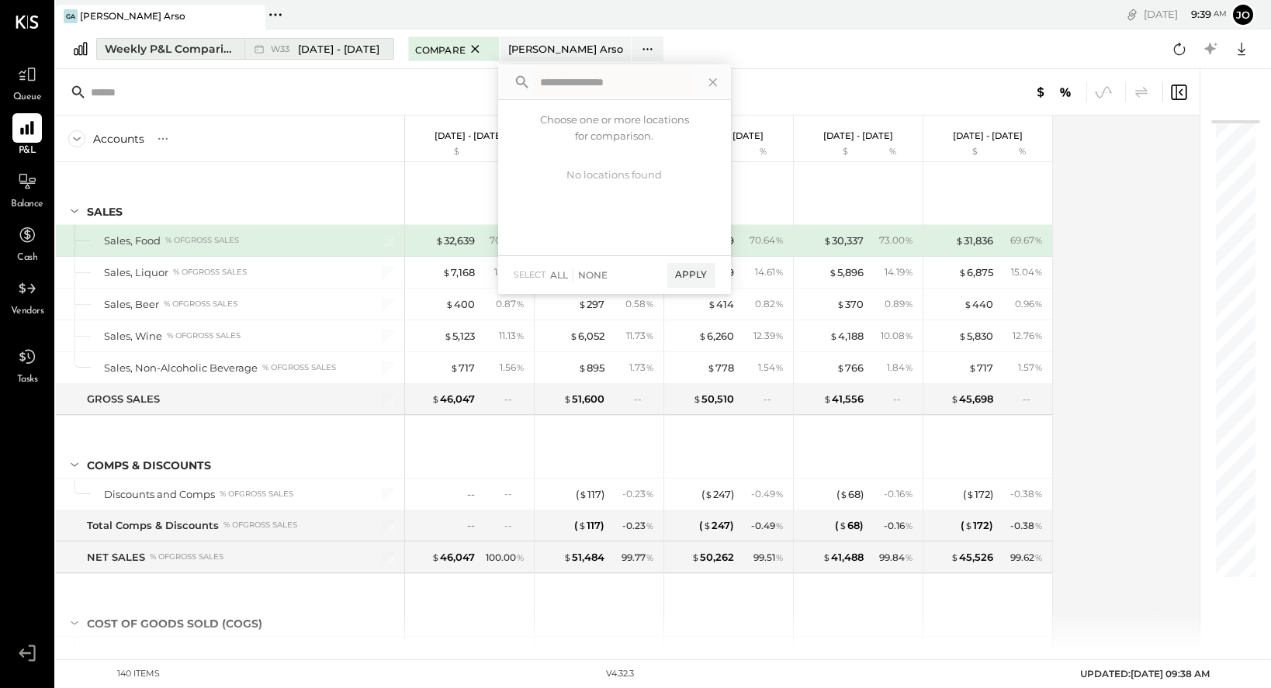
click at [351, 51] on span "[DATE] - [DATE]" at bounding box center [338, 49] width 81 height 15
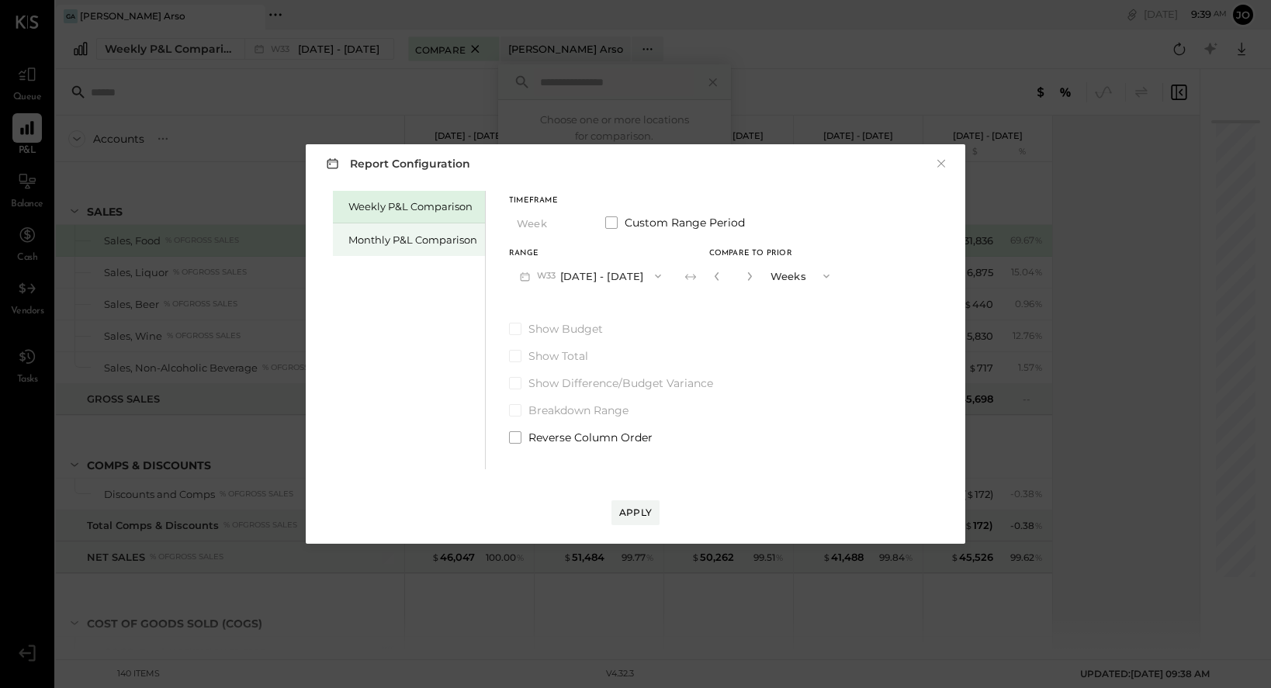
click at [402, 243] on div "Monthly P&L Comparison" at bounding box center [412, 240] width 129 height 15
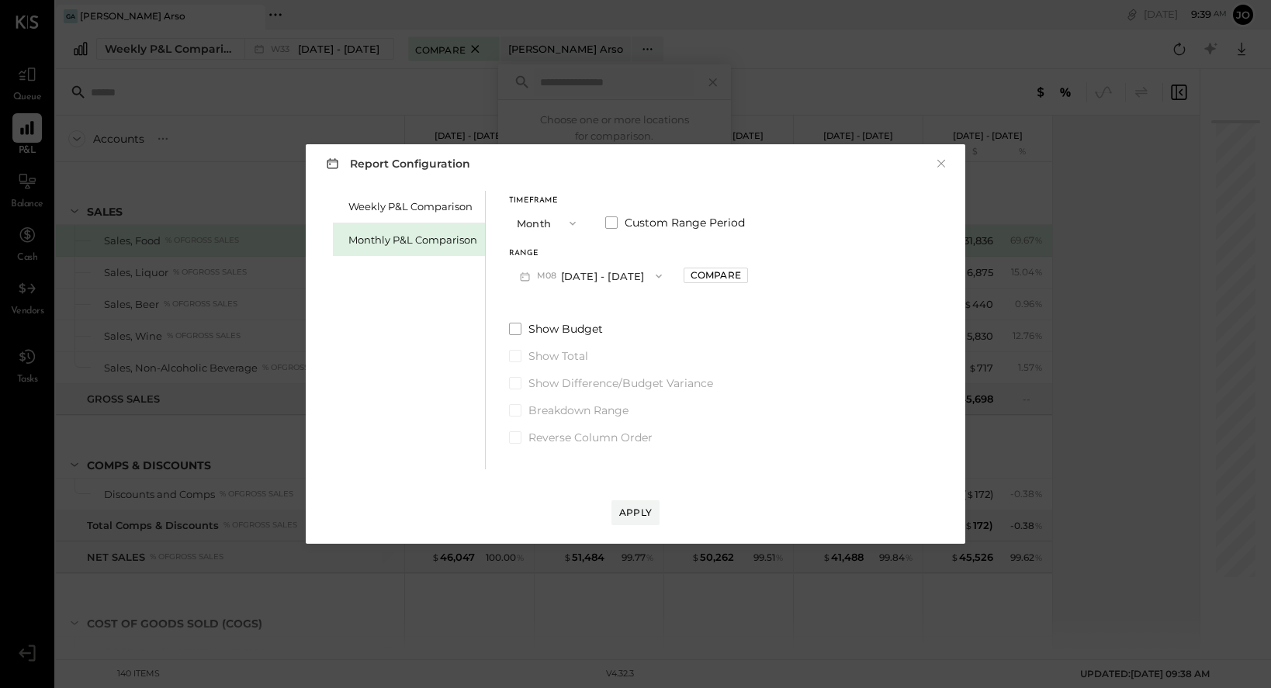
click at [565, 278] on button "M08 [DATE] - [DATE]" at bounding box center [591, 275] width 164 height 29
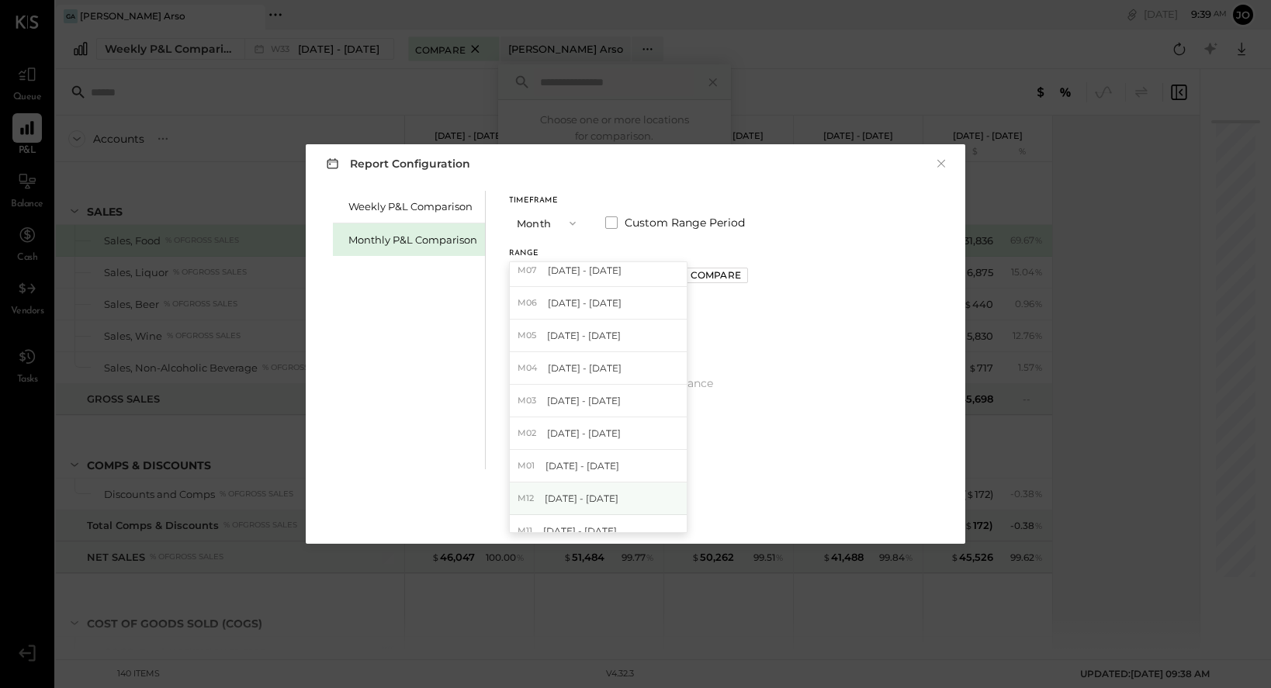
scroll to position [41, 0]
click at [597, 489] on div "M12 [DATE] - [DATE]" at bounding box center [598, 498] width 177 height 33
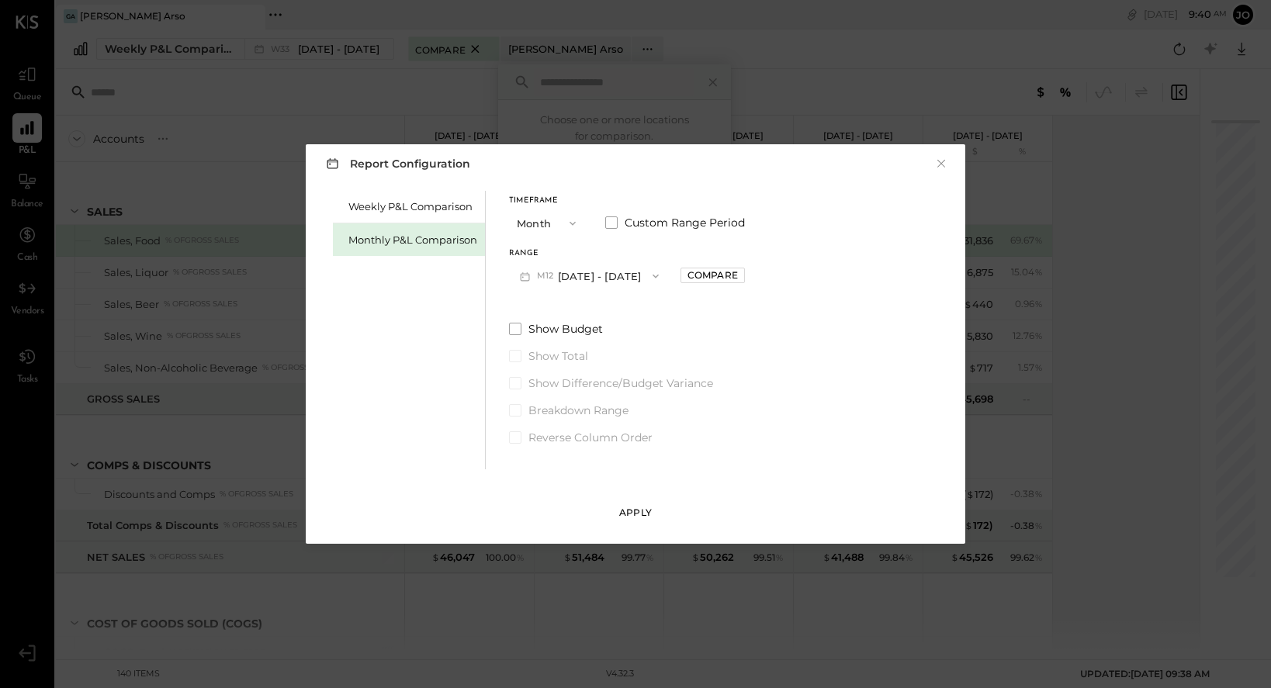
click at [641, 507] on div "Apply" at bounding box center [635, 512] width 33 height 13
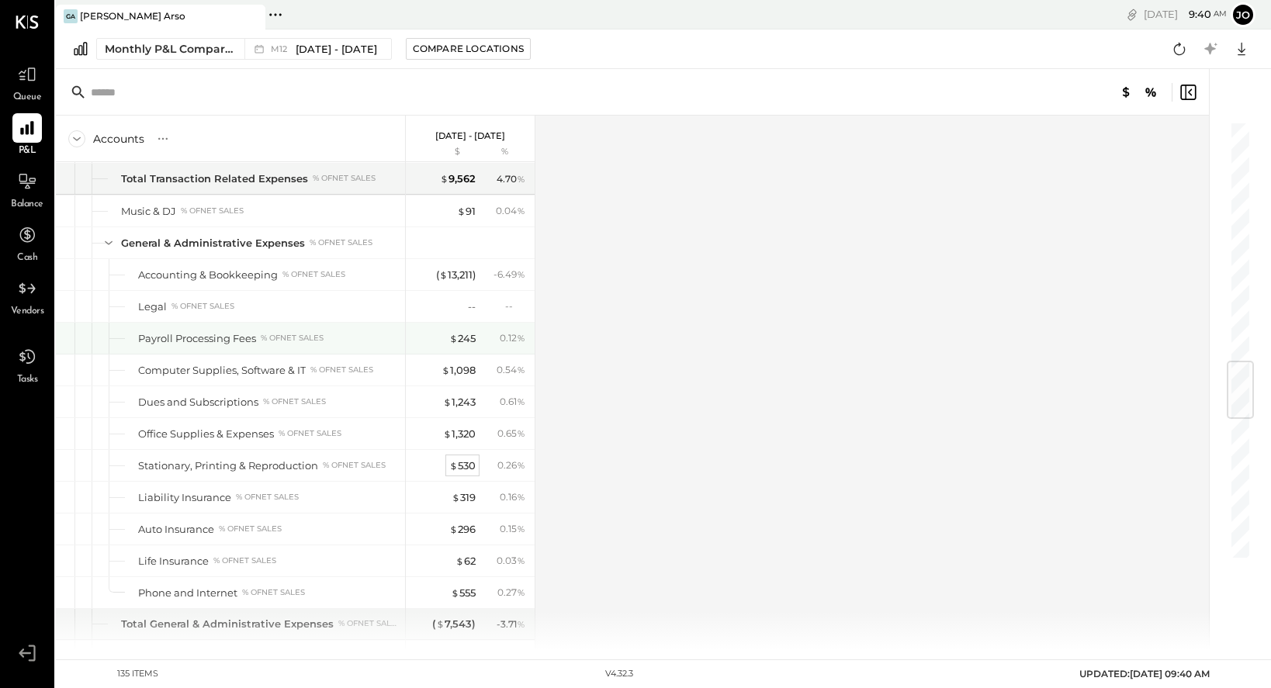
scroll to position [2028, 0]
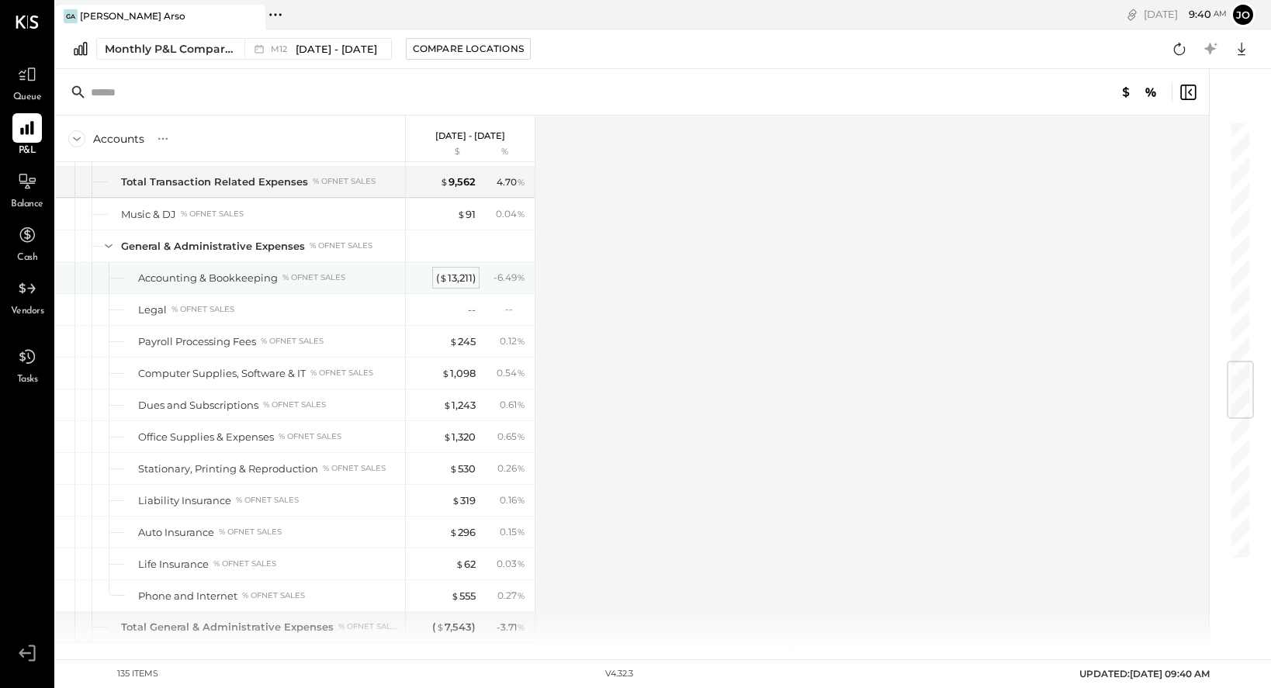
click at [453, 272] on div "( $ 13,211 )" at bounding box center [456, 278] width 40 height 15
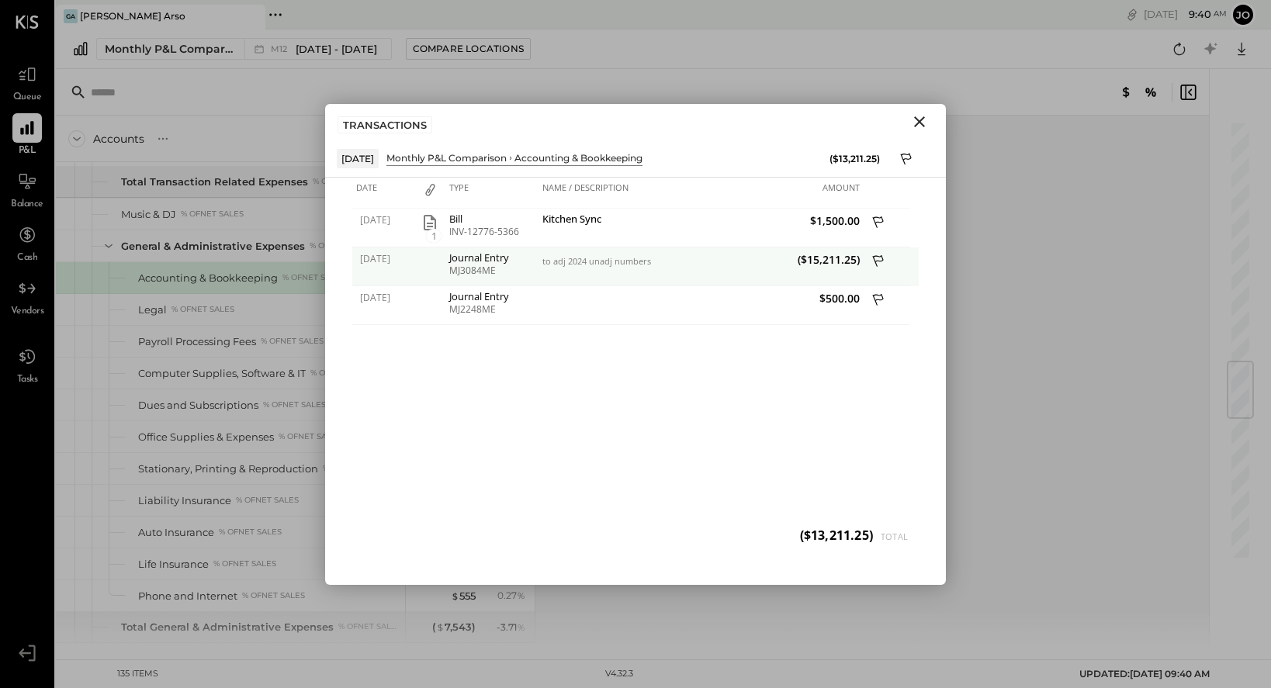
click at [822, 261] on span "($15,211.25)" at bounding box center [782, 259] width 155 height 15
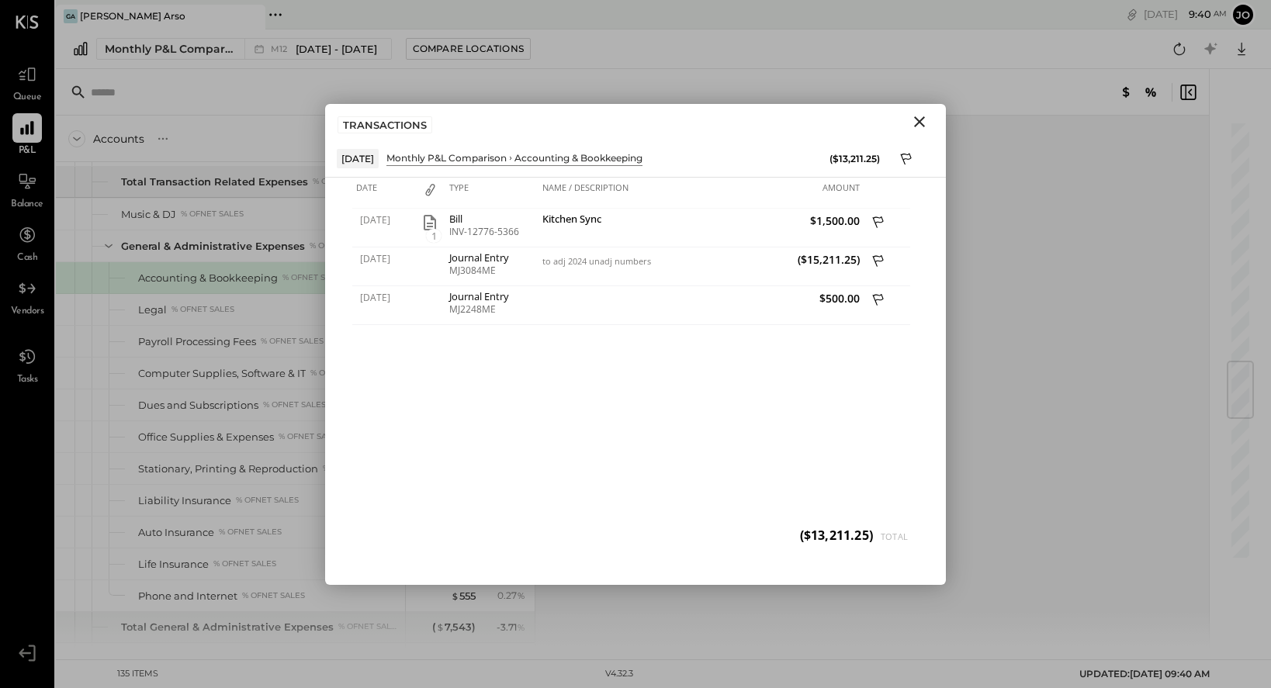
click at [918, 123] on icon "Close" at bounding box center [919, 121] width 11 height 11
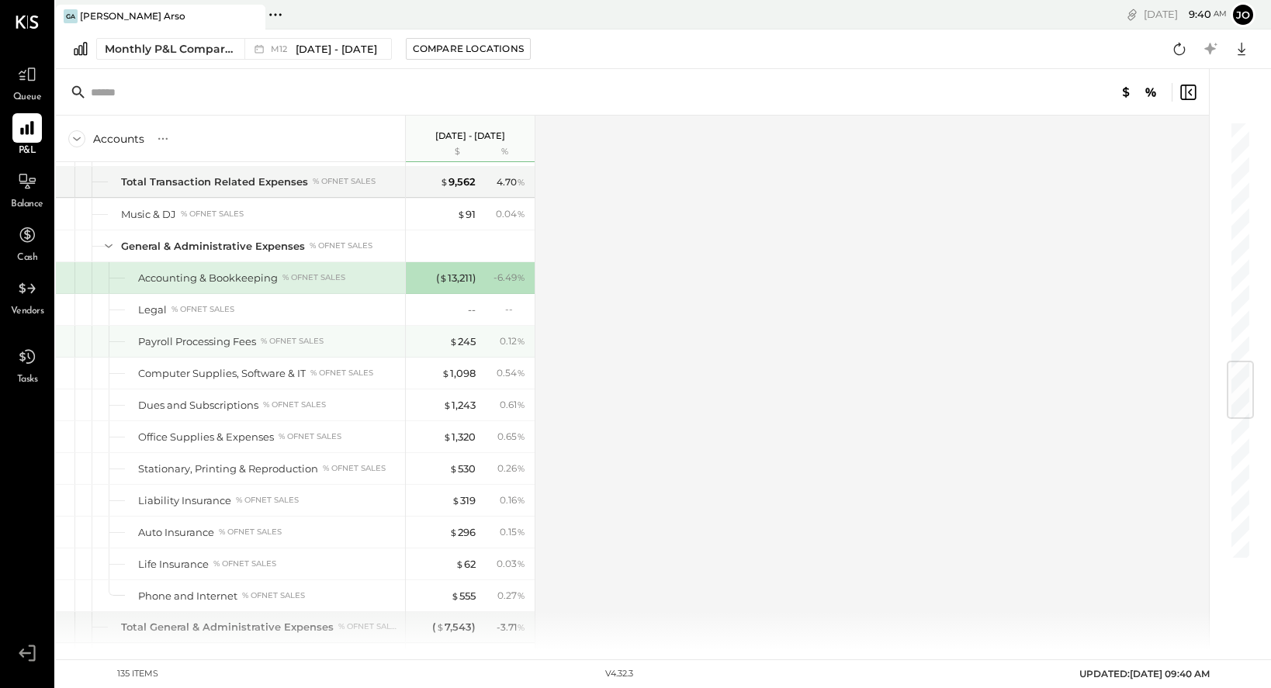
scroll to position [3204, 0]
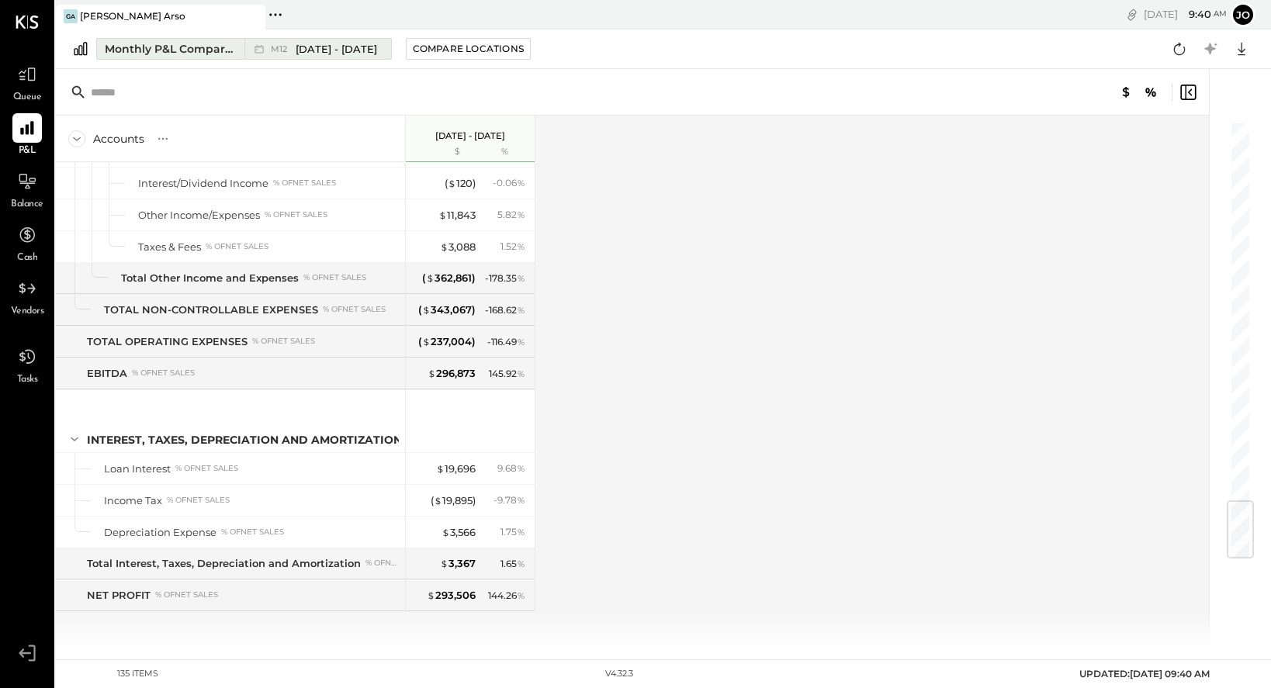
click at [332, 52] on span "[DATE] - [DATE]" at bounding box center [336, 49] width 81 height 15
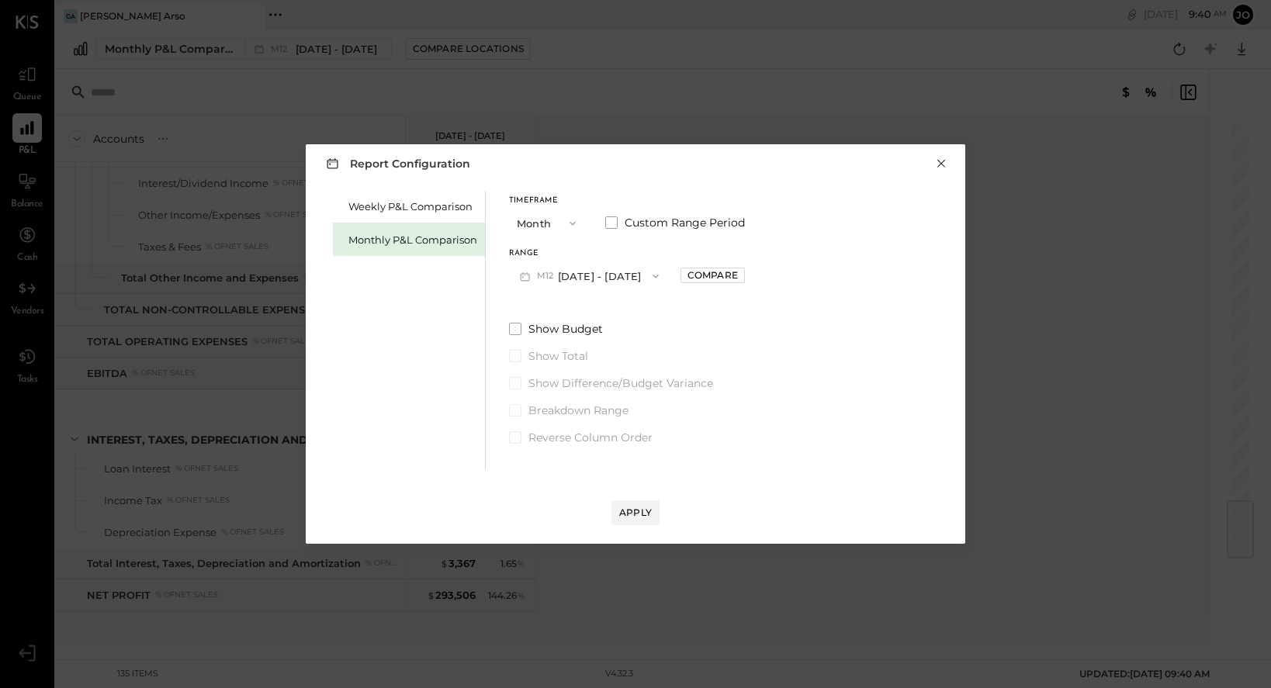
click at [941, 164] on button "×" at bounding box center [941, 164] width 14 height 16
